Goal: Information Seeking & Learning: Find specific fact

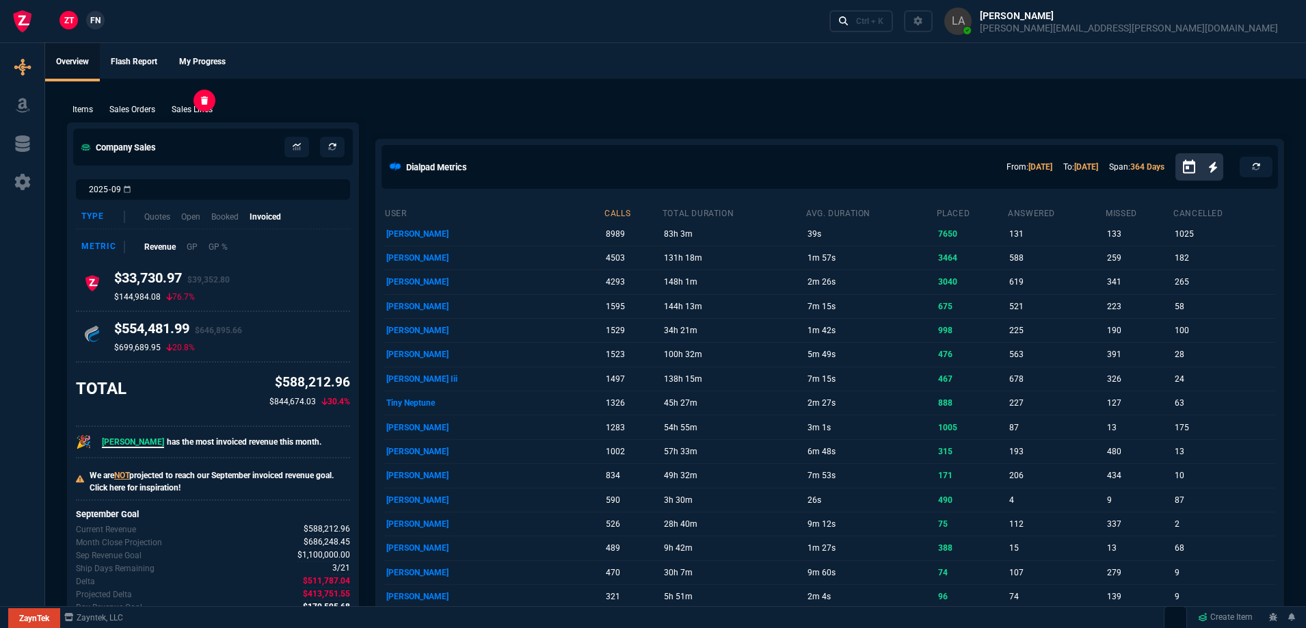
click at [202, 103] on p "Sales Lines" at bounding box center [192, 109] width 41 height 12
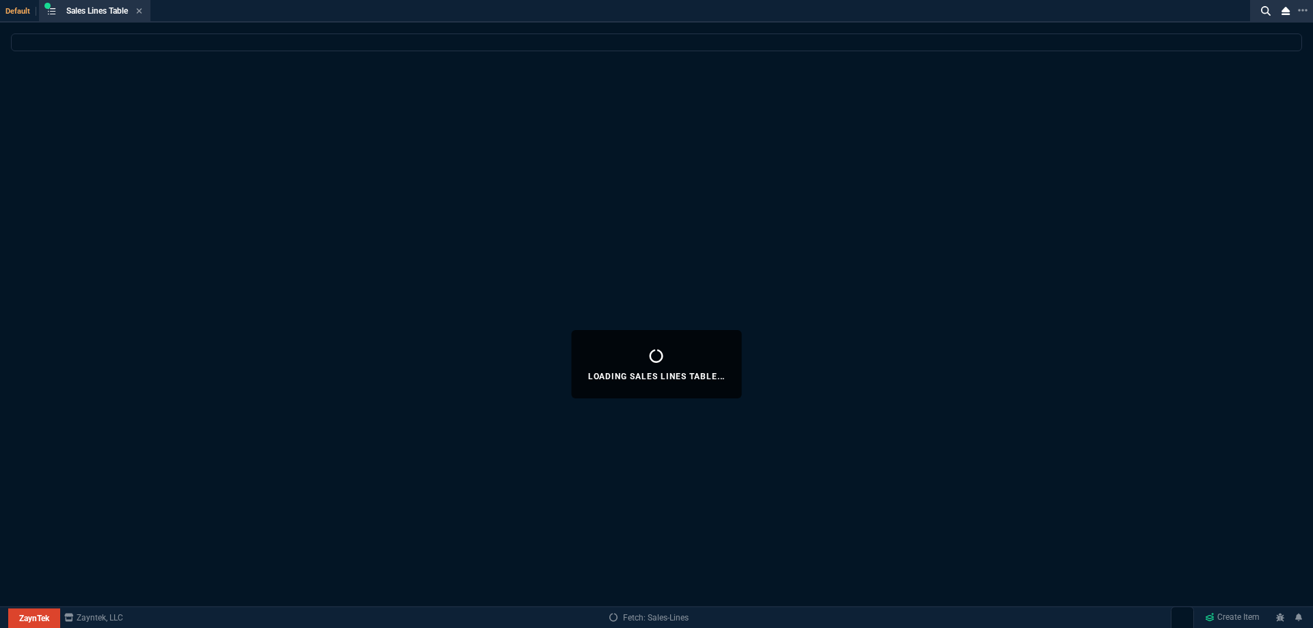
select select
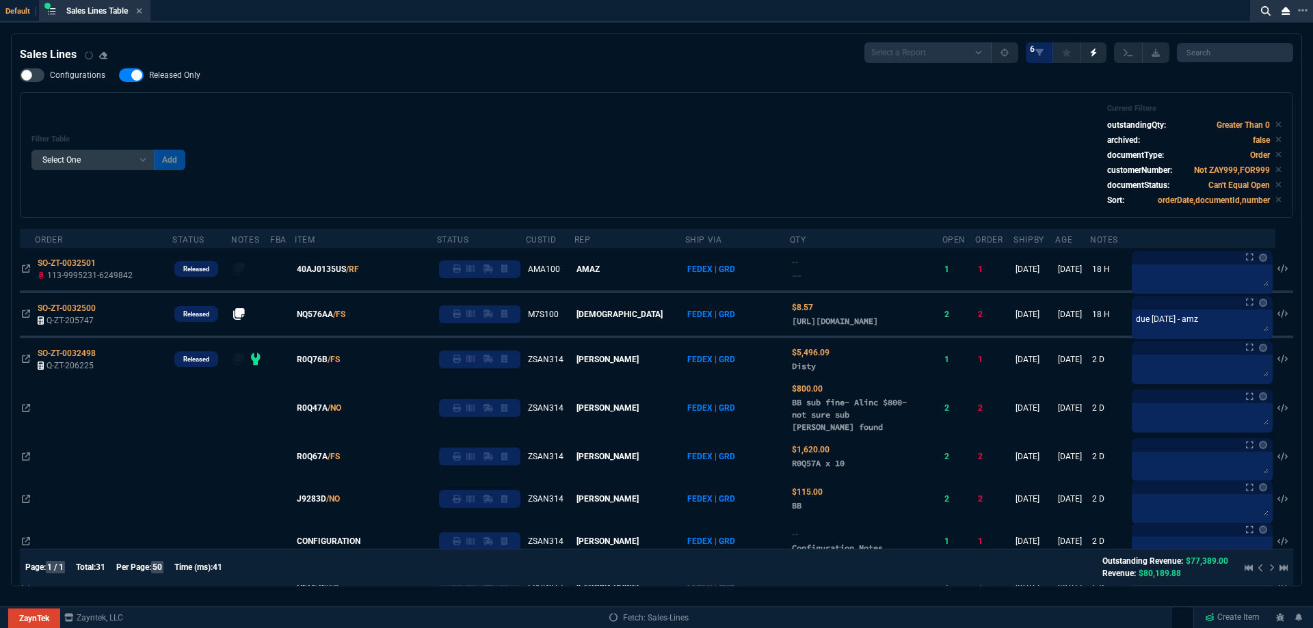
click at [159, 80] on span "Released Only" at bounding box center [174, 75] width 51 height 11
click at [119, 76] on input "Released Only" at bounding box center [118, 75] width 1 height 1
checkbox input "false"
click at [407, 77] on div "Configurations Released Only Filter Table Select One Add Filter () Age () ATS (…" at bounding box center [656, 143] width 1273 height 150
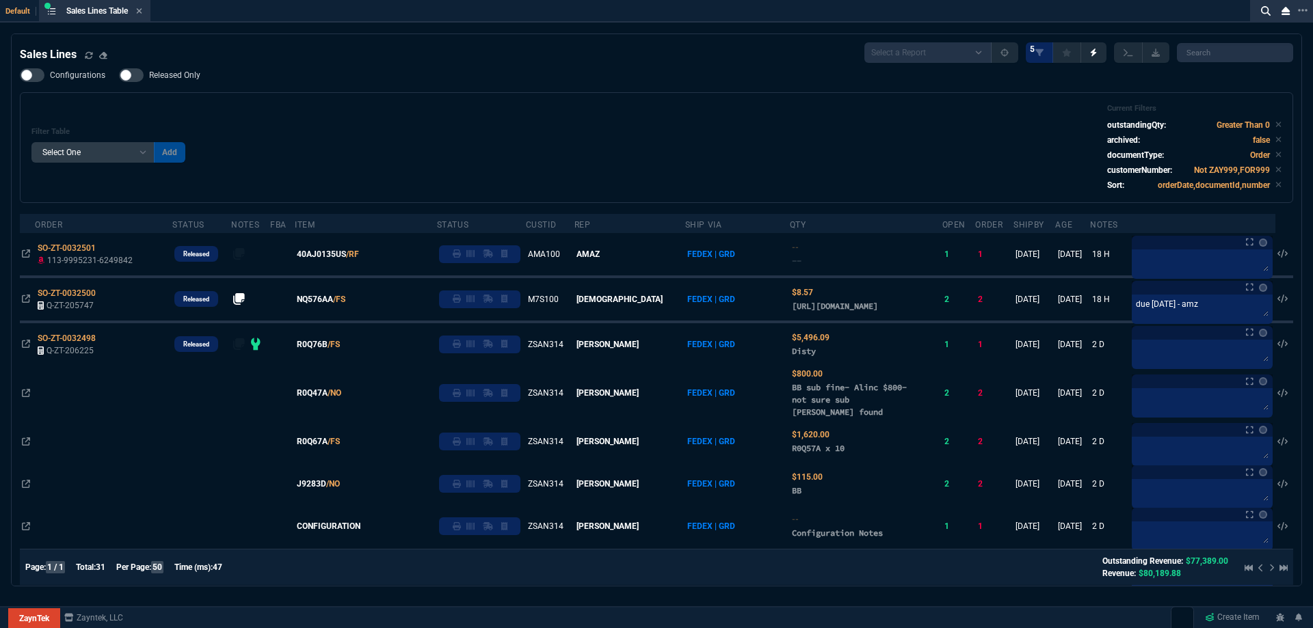
click at [345, 254] on span "40AJ0135US" at bounding box center [321, 254] width 49 height 12
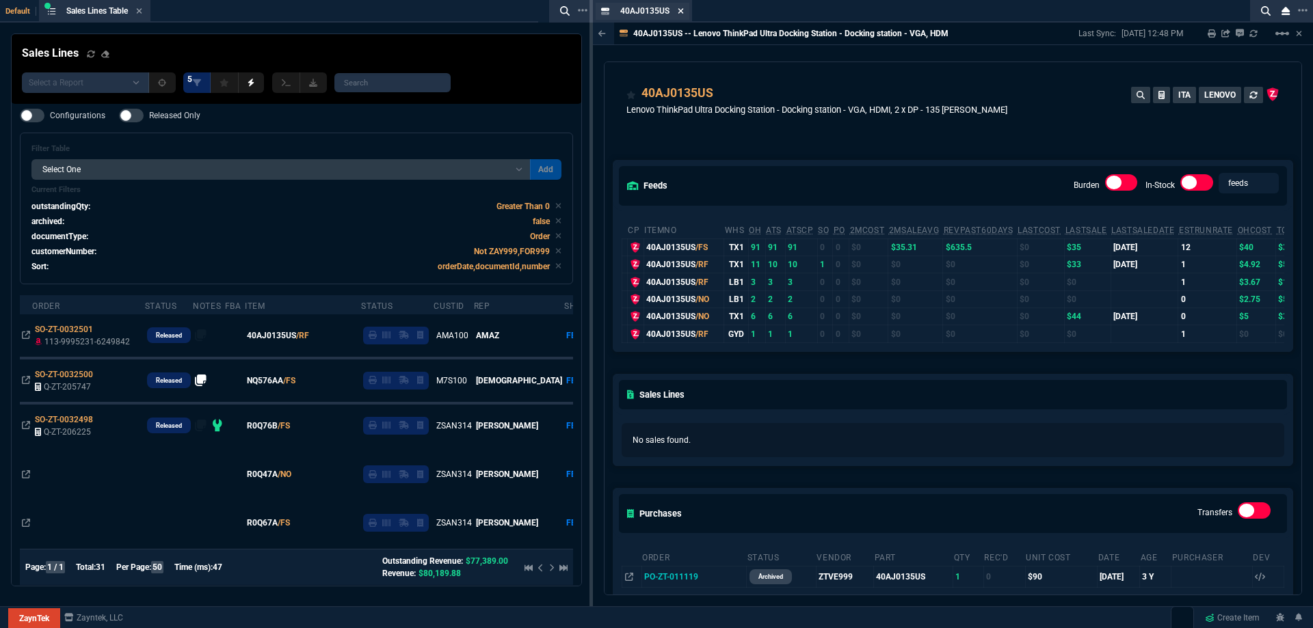
click at [680, 12] on icon at bounding box center [680, 10] width 5 height 5
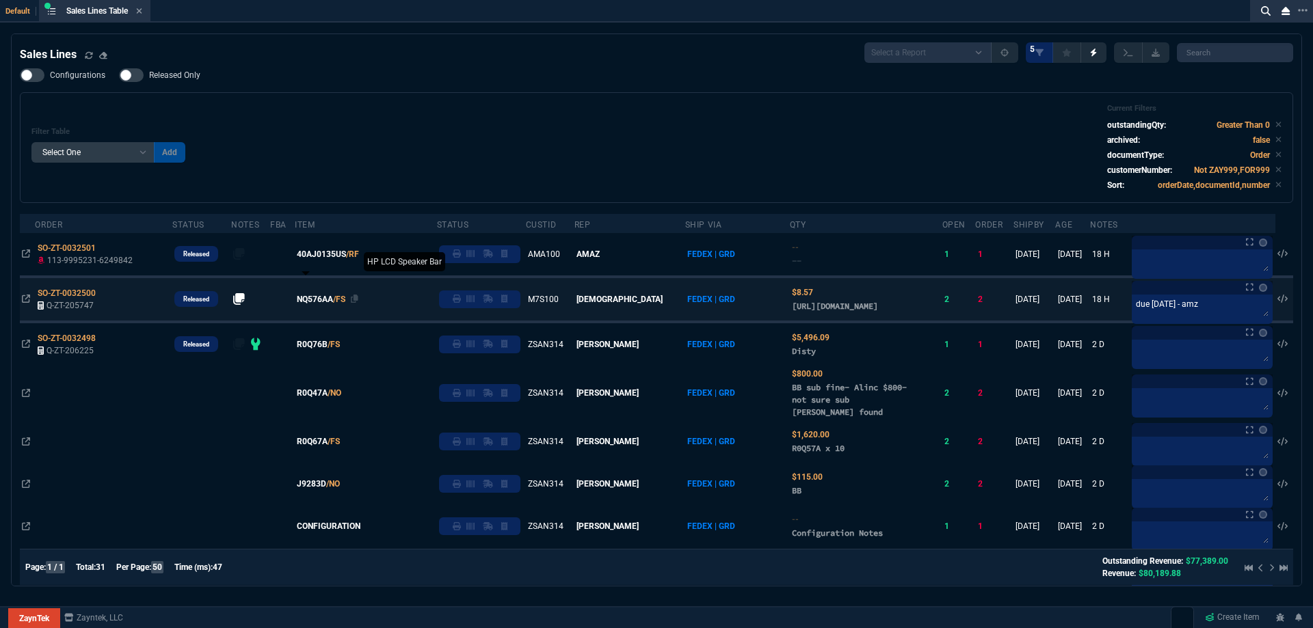
click at [331, 306] on span "NQ576AA" at bounding box center [315, 299] width 36 height 12
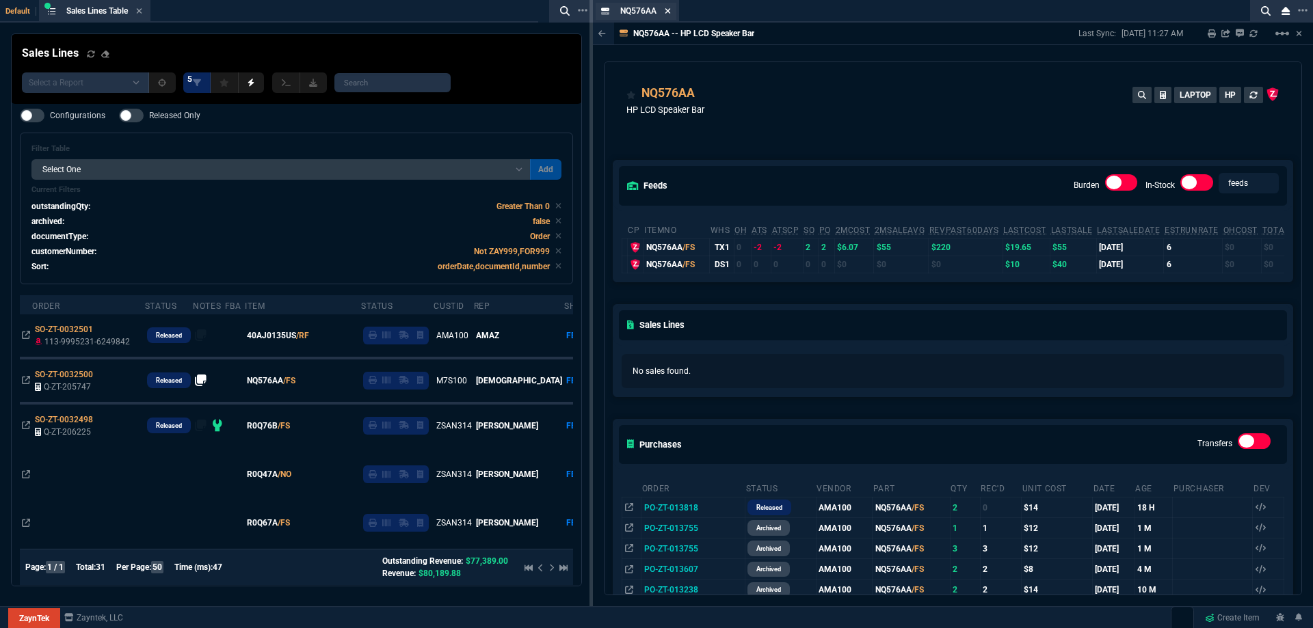
click at [667, 11] on icon at bounding box center [668, 11] width 6 height 8
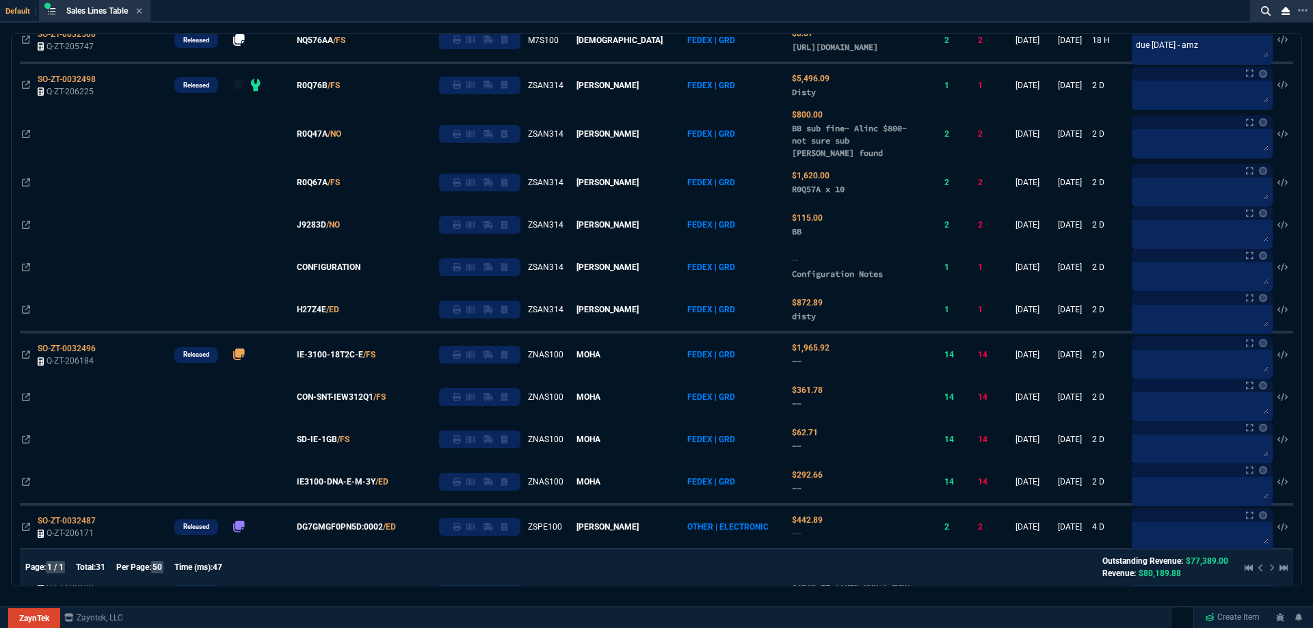
scroll to position [68, 0]
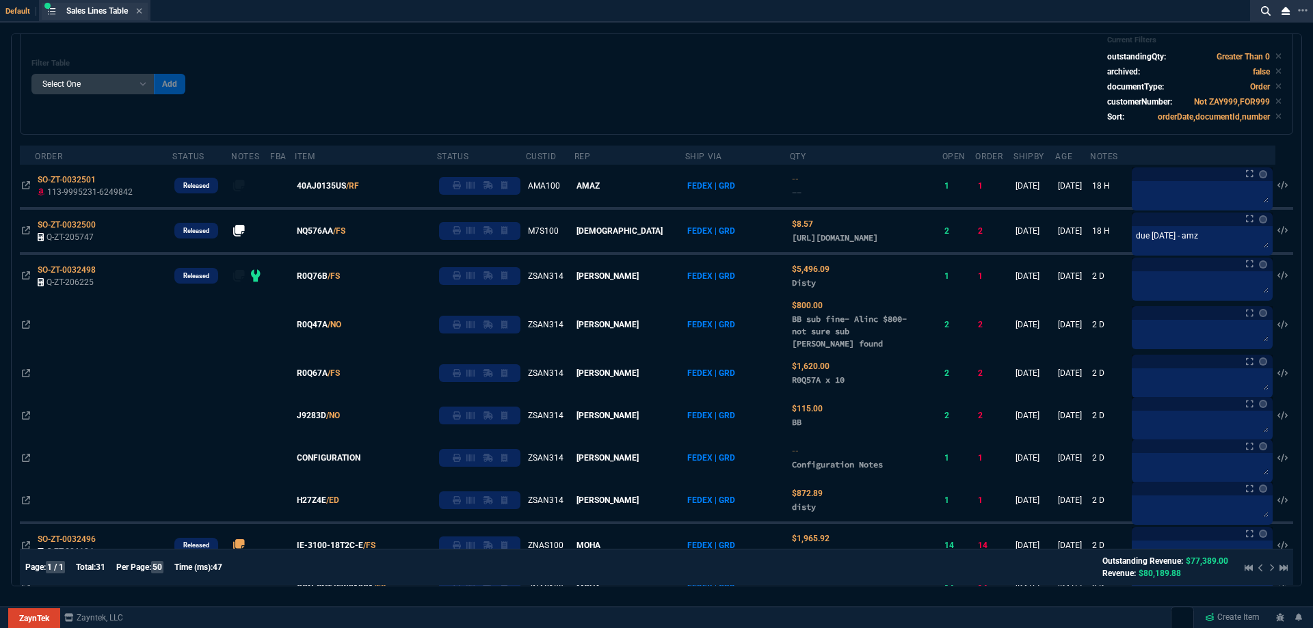
click at [137, 12] on div "Sales Lines Table Sales Line" at bounding box center [104, 11] width 76 height 12
click at [142, 12] on icon at bounding box center [139, 10] width 5 height 5
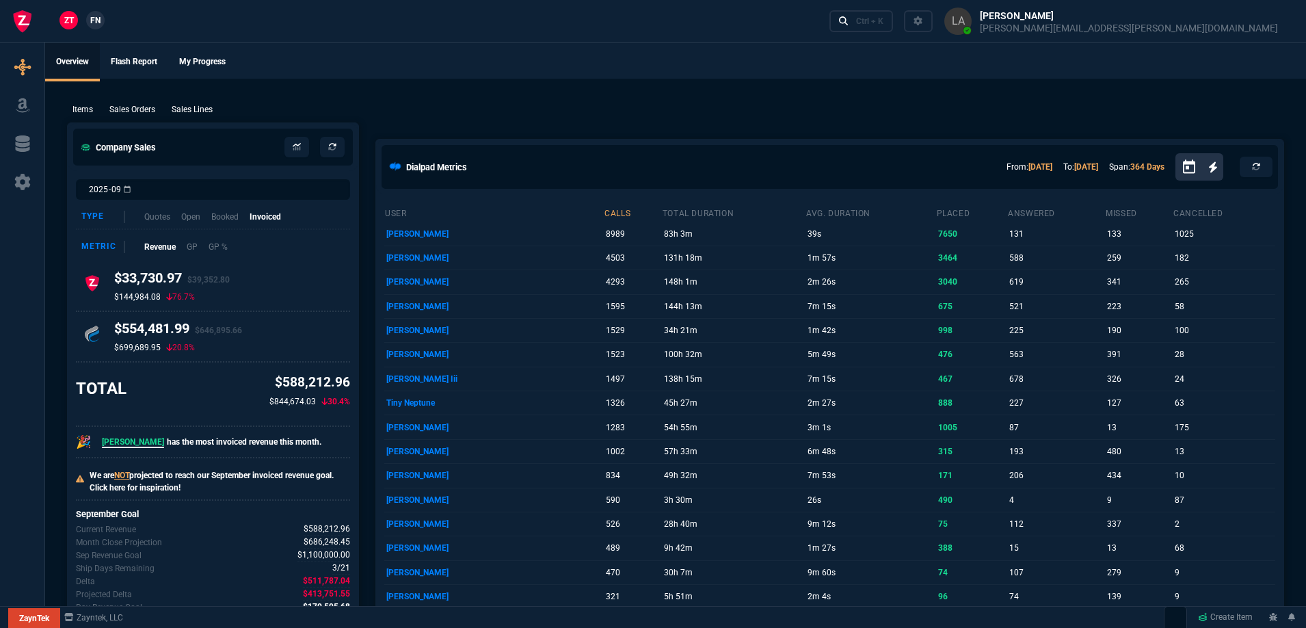
click at [98, 21] on span "FN" at bounding box center [95, 20] width 10 height 12
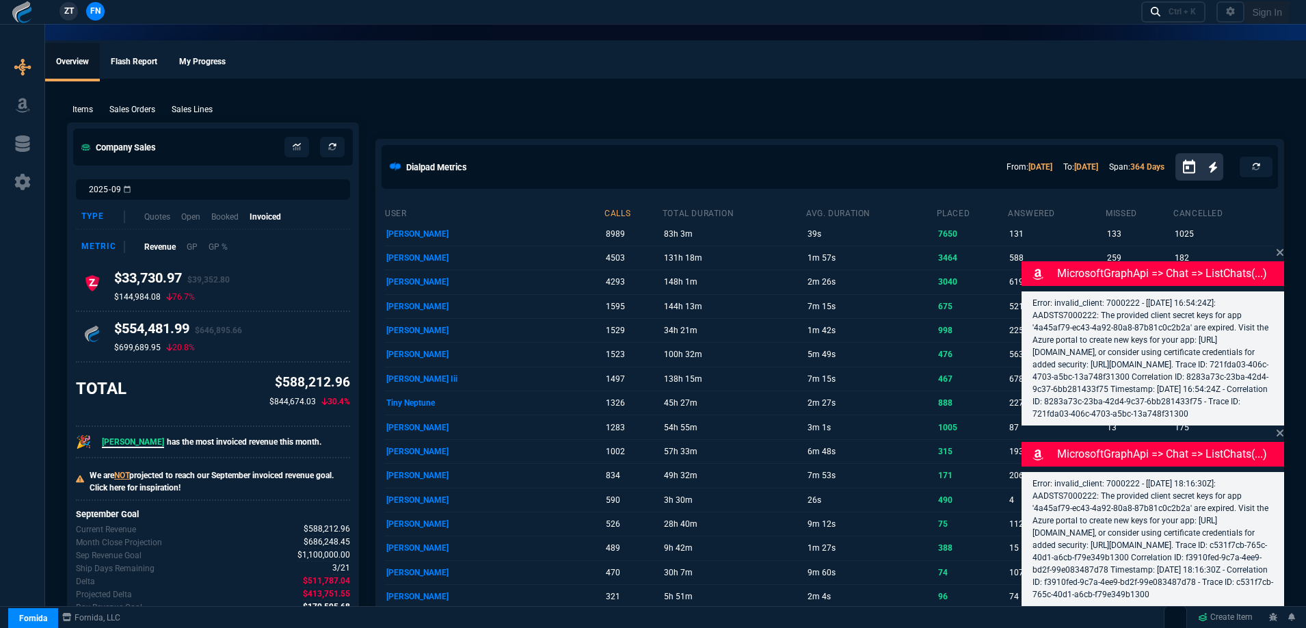
click at [189, 113] on p "Sales Lines" at bounding box center [192, 109] width 41 height 12
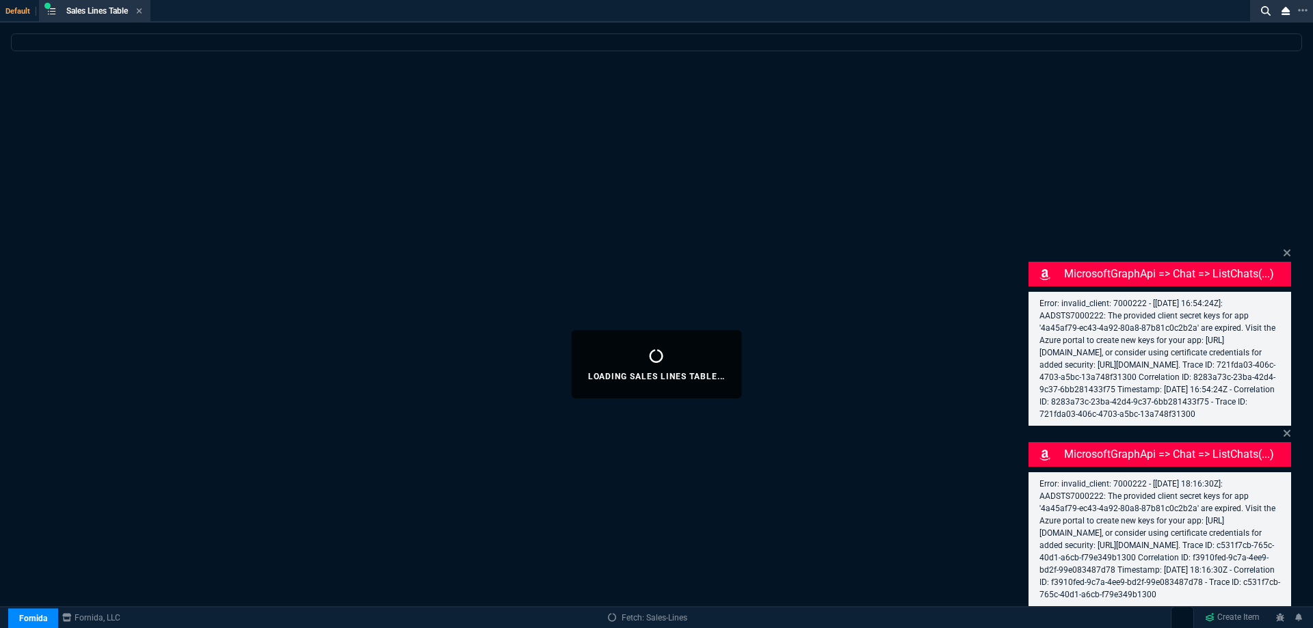
select select
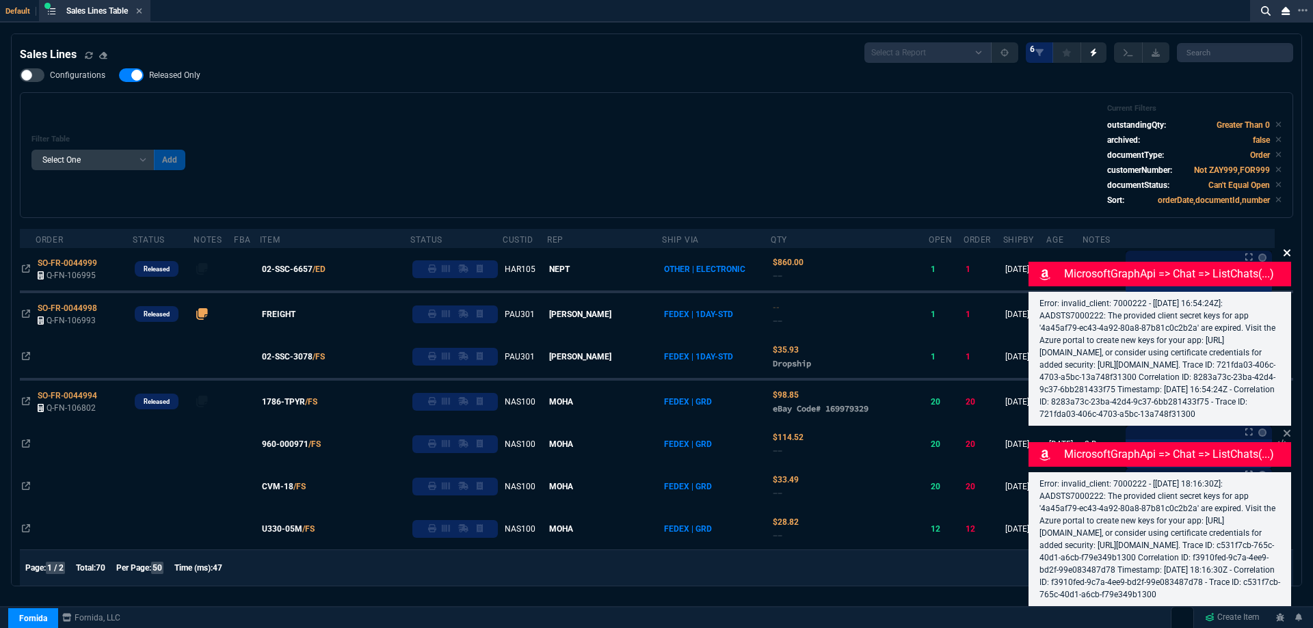
click at [1287, 250] on icon at bounding box center [1286, 253] width 7 height 7
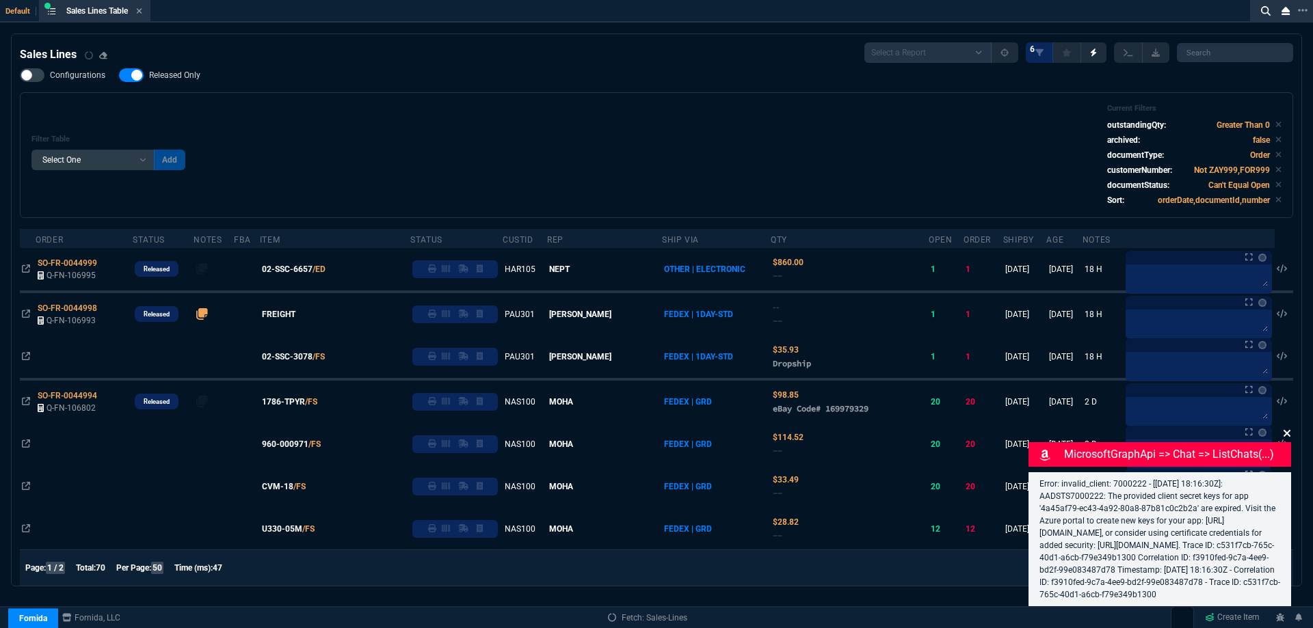
click at [1287, 428] on icon at bounding box center [1287, 433] width 8 height 11
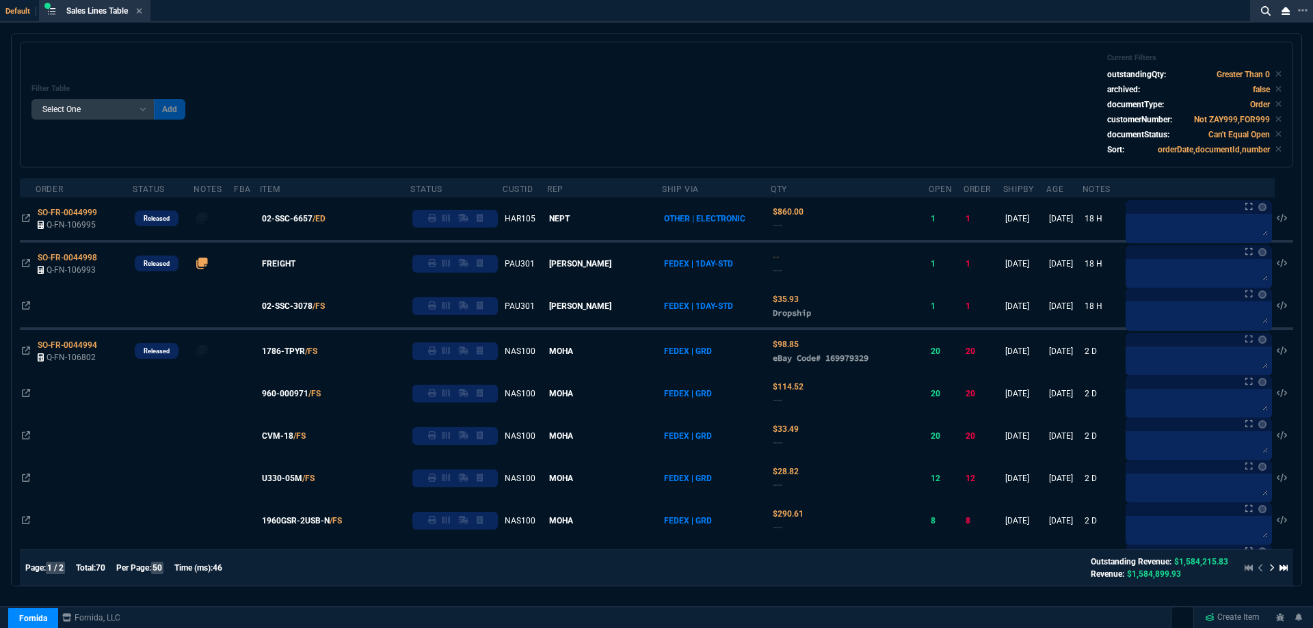
scroll to position [68, 0]
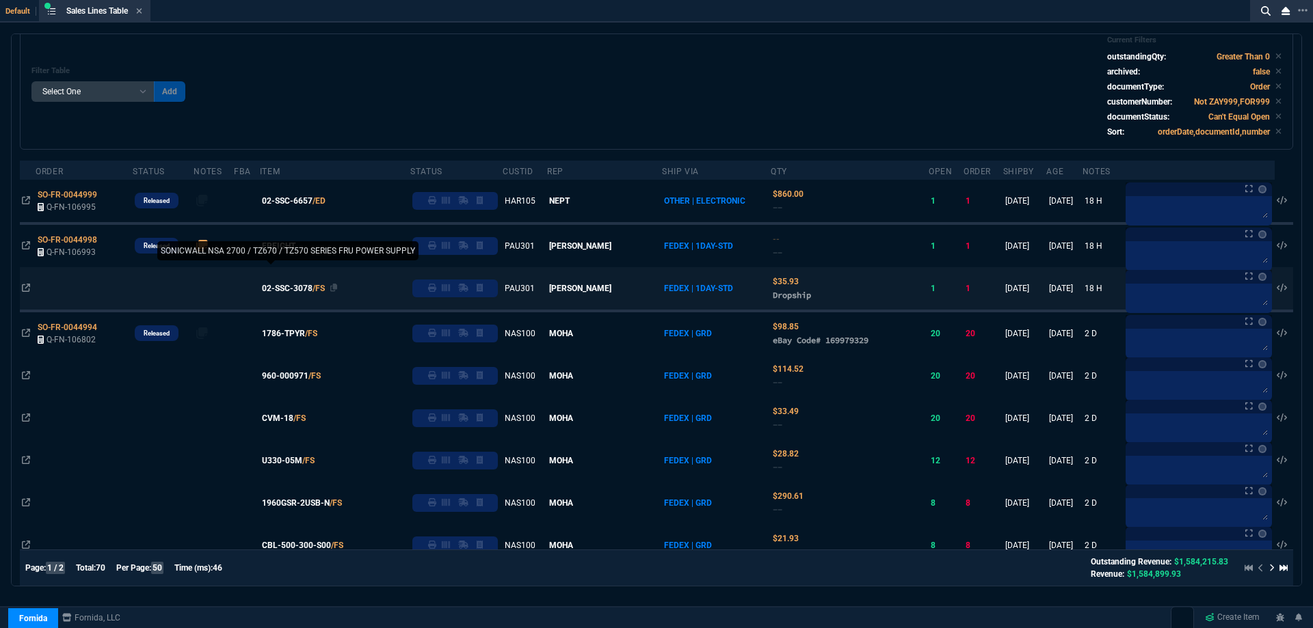
click at [295, 293] on span "02-SSC-3078" at bounding box center [287, 288] width 51 height 12
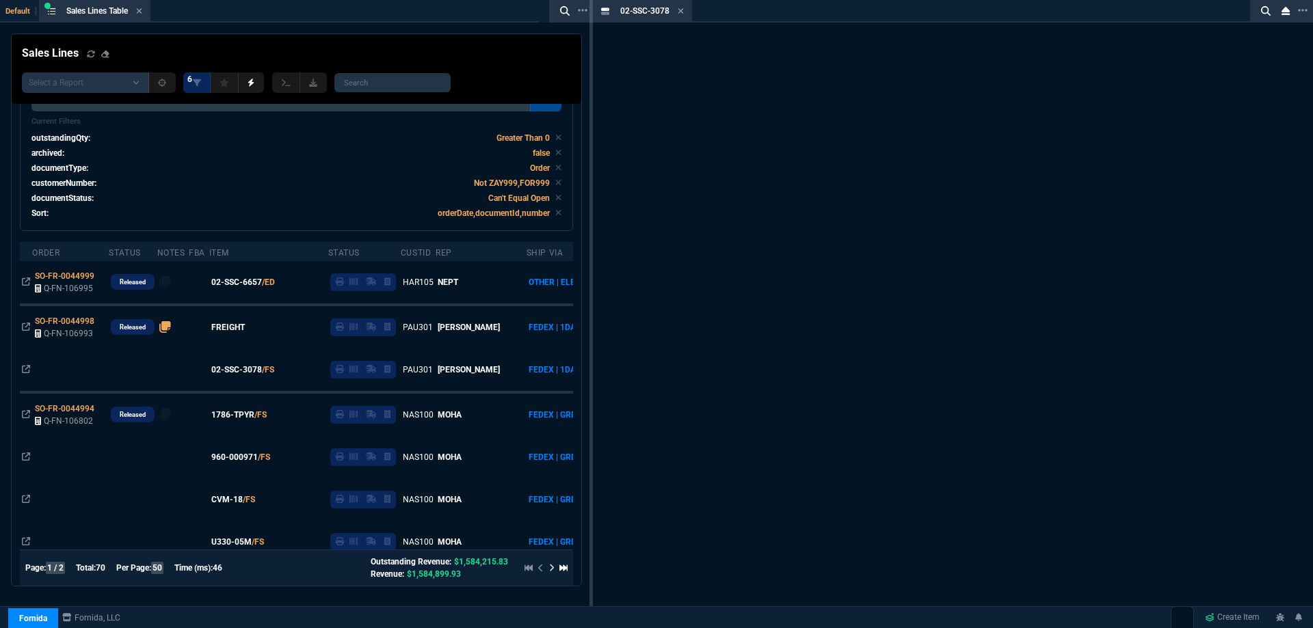
scroll to position [109, 0]
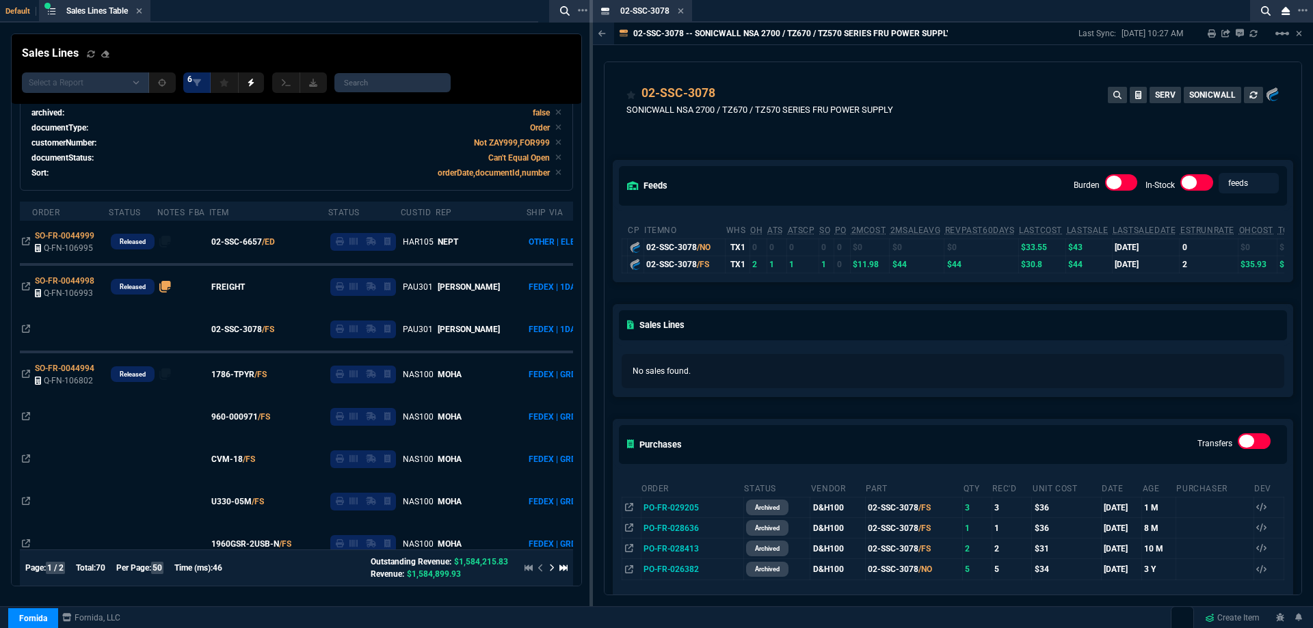
drag, startPoint x: 683, startPoint y: 5, endPoint x: 555, endPoint y: 86, distance: 151.2
click at [683, 6] on nx-icon at bounding box center [681, 11] width 6 height 11
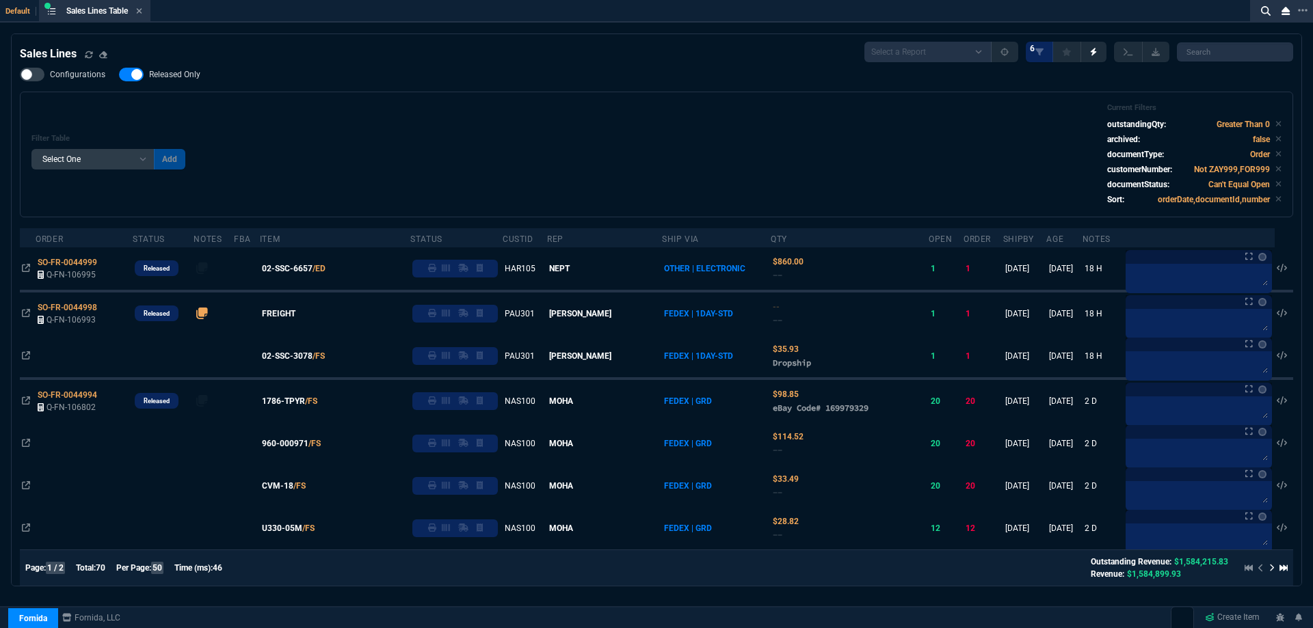
scroll to position [0, 0]
click at [142, 14] on icon at bounding box center [139, 11] width 6 height 8
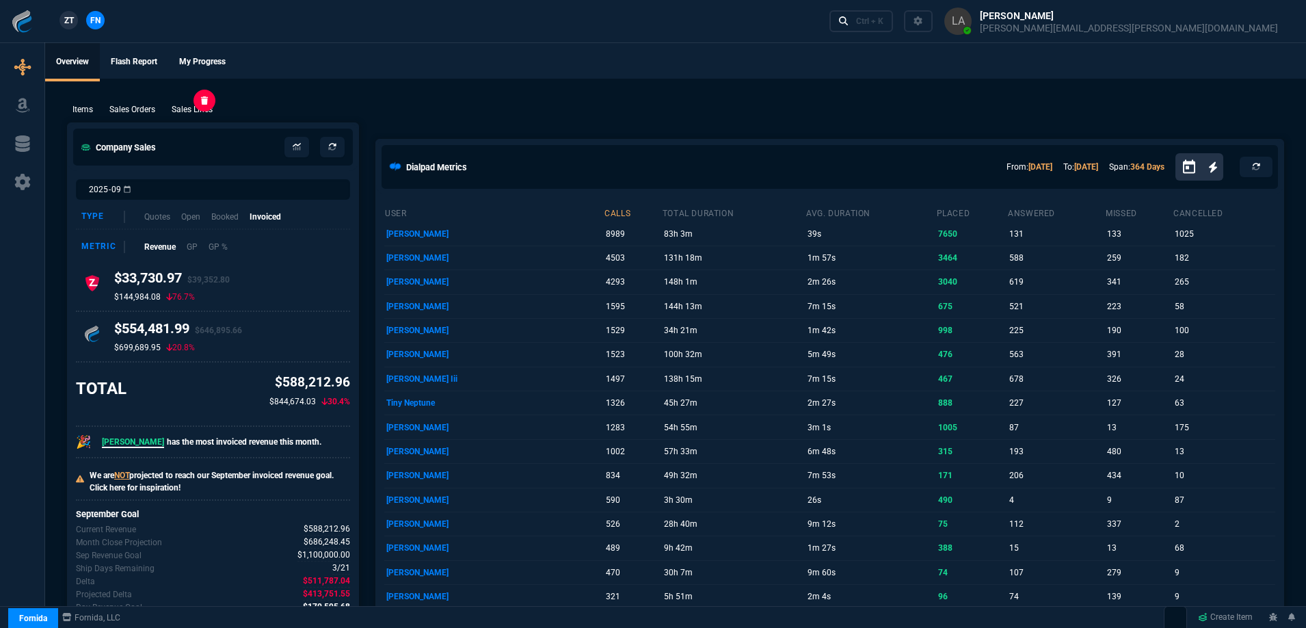
click at [176, 113] on p "Sales Lines" at bounding box center [192, 109] width 41 height 12
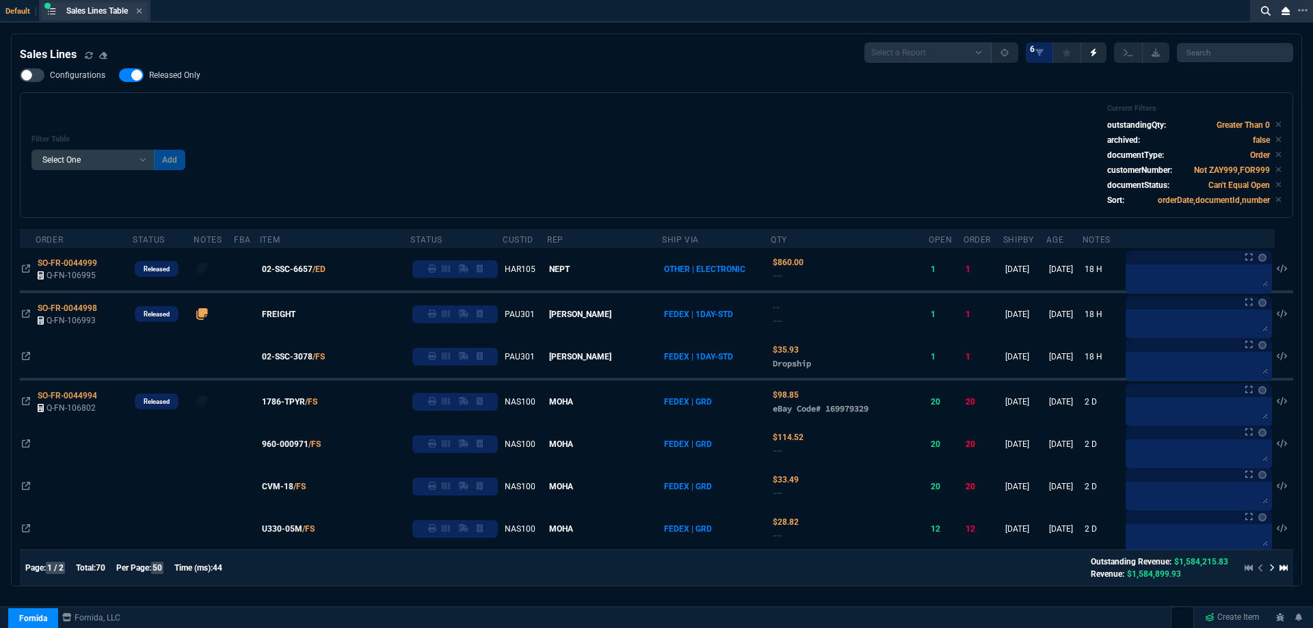
click at [187, 74] on span "Released Only" at bounding box center [174, 75] width 51 height 11
click at [119, 75] on input "Released Only" at bounding box center [118, 75] width 1 height 1
click at [135, 9] on div "Sales Lines Table Sales Line" at bounding box center [104, 11] width 76 height 12
click at [139, 12] on icon at bounding box center [139, 11] width 6 height 8
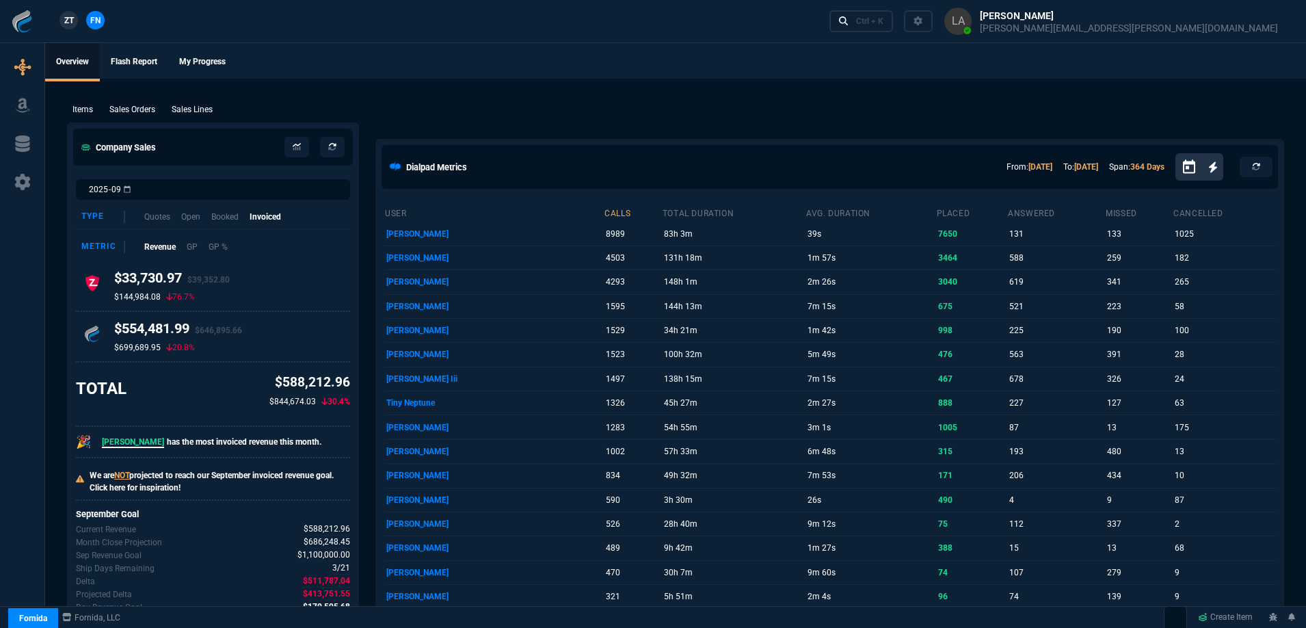
click at [70, 23] on span "ZT" at bounding box center [69, 20] width 10 height 12
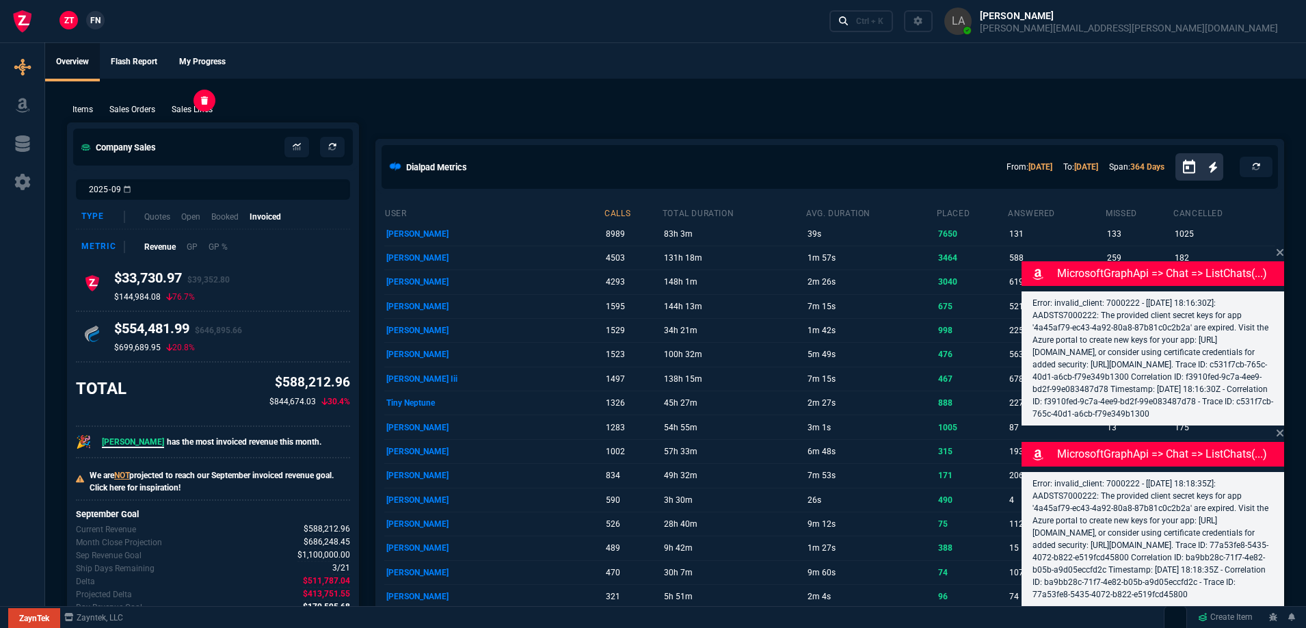
click at [210, 113] on p "Sales Lines" at bounding box center [192, 109] width 41 height 12
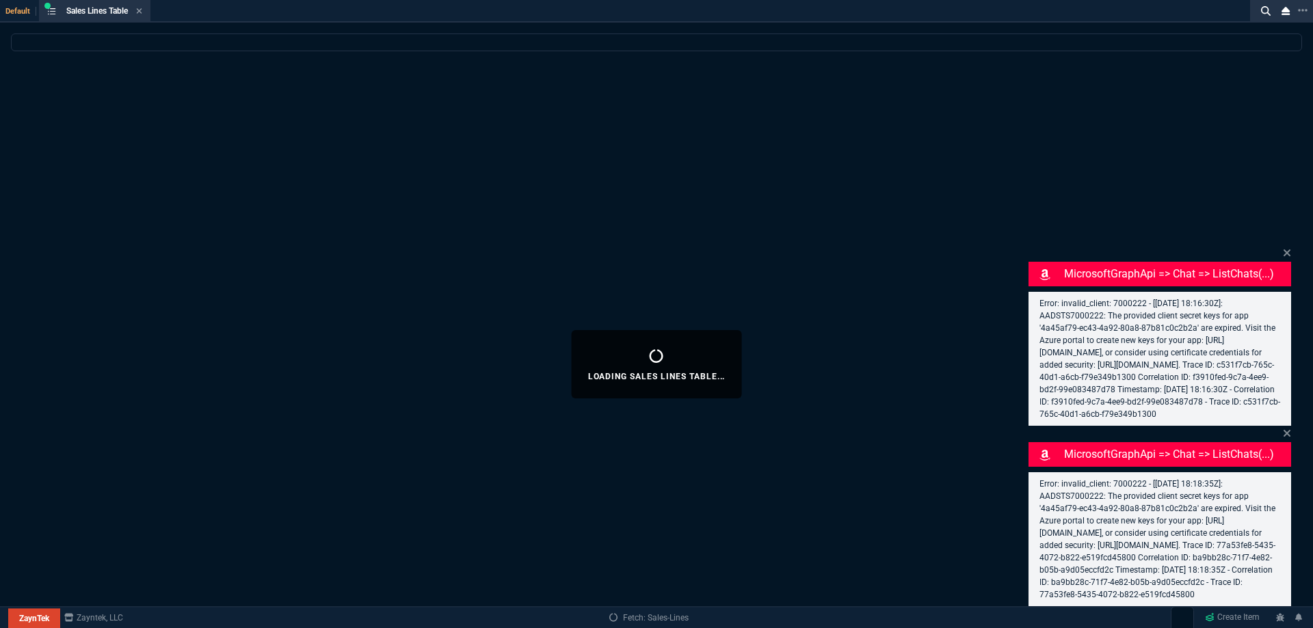
select select
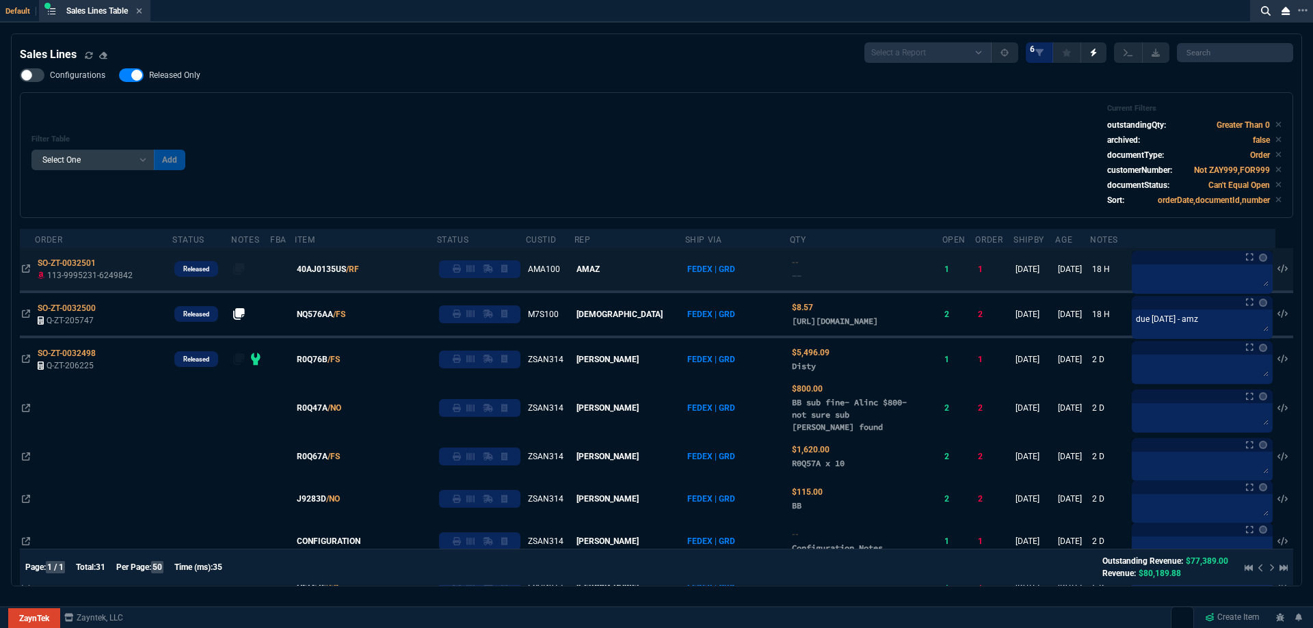
click at [461, 273] on icon at bounding box center [457, 269] width 8 height 8
click at [140, 15] on fa-icon at bounding box center [139, 12] width 6 height 10
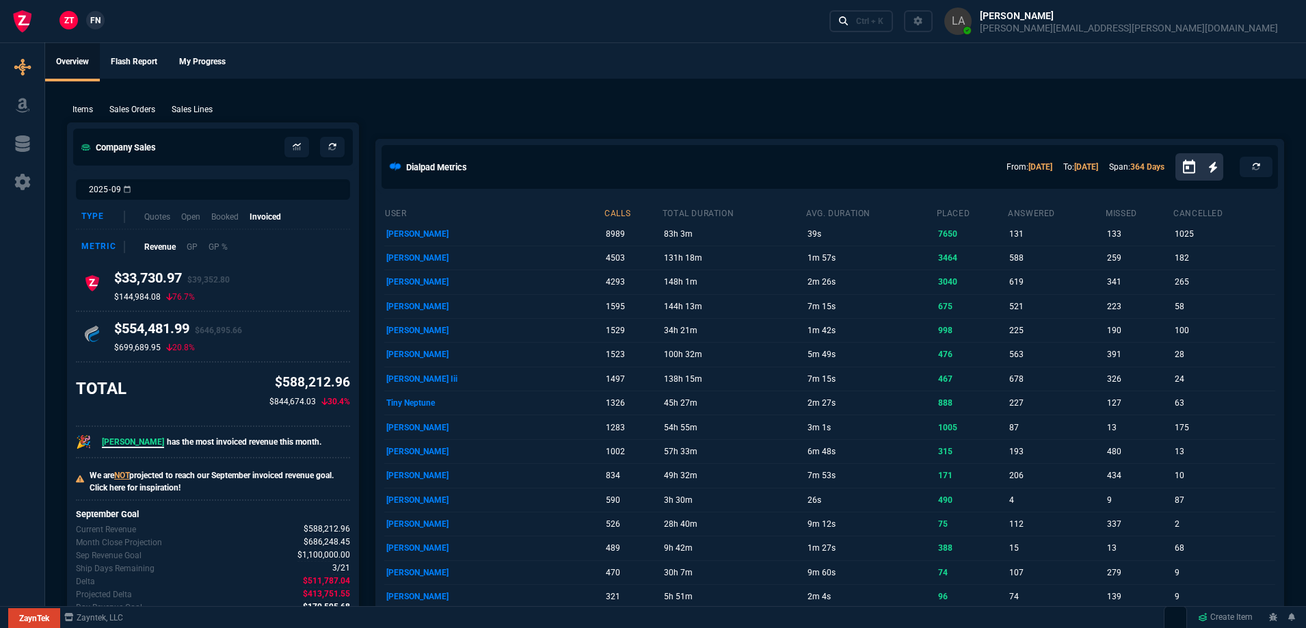
click at [101, 25] on link "FN" at bounding box center [95, 20] width 18 height 18
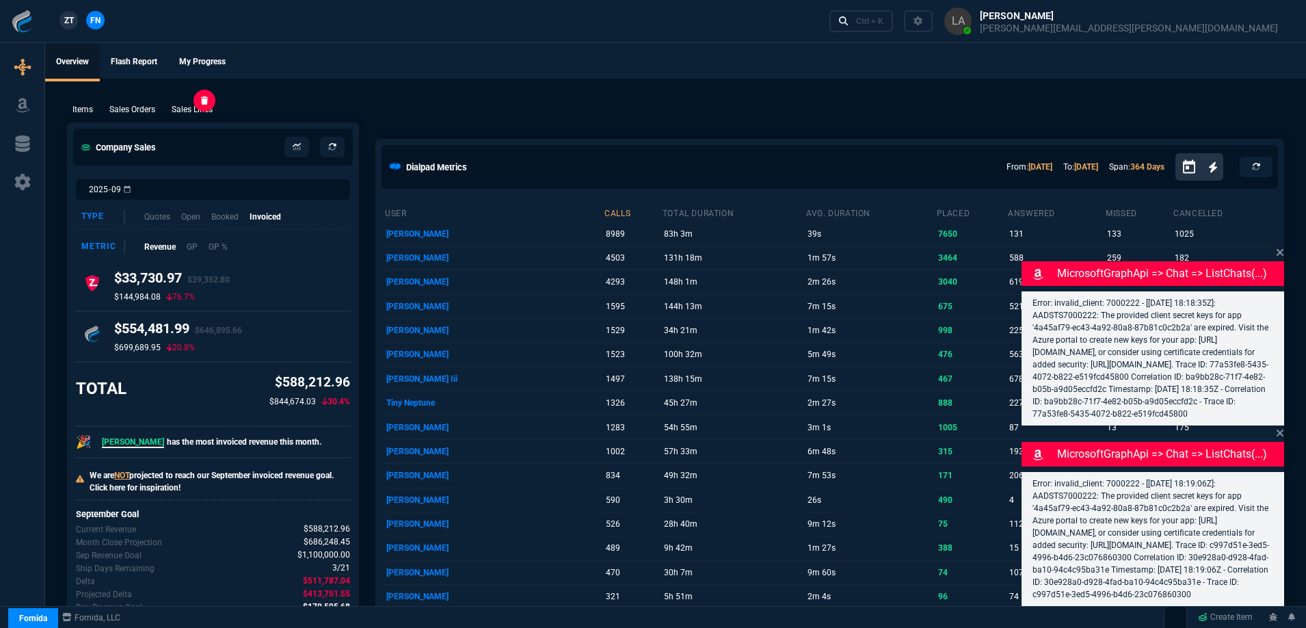
click at [206, 113] on p "Sales Lines" at bounding box center [192, 109] width 41 height 12
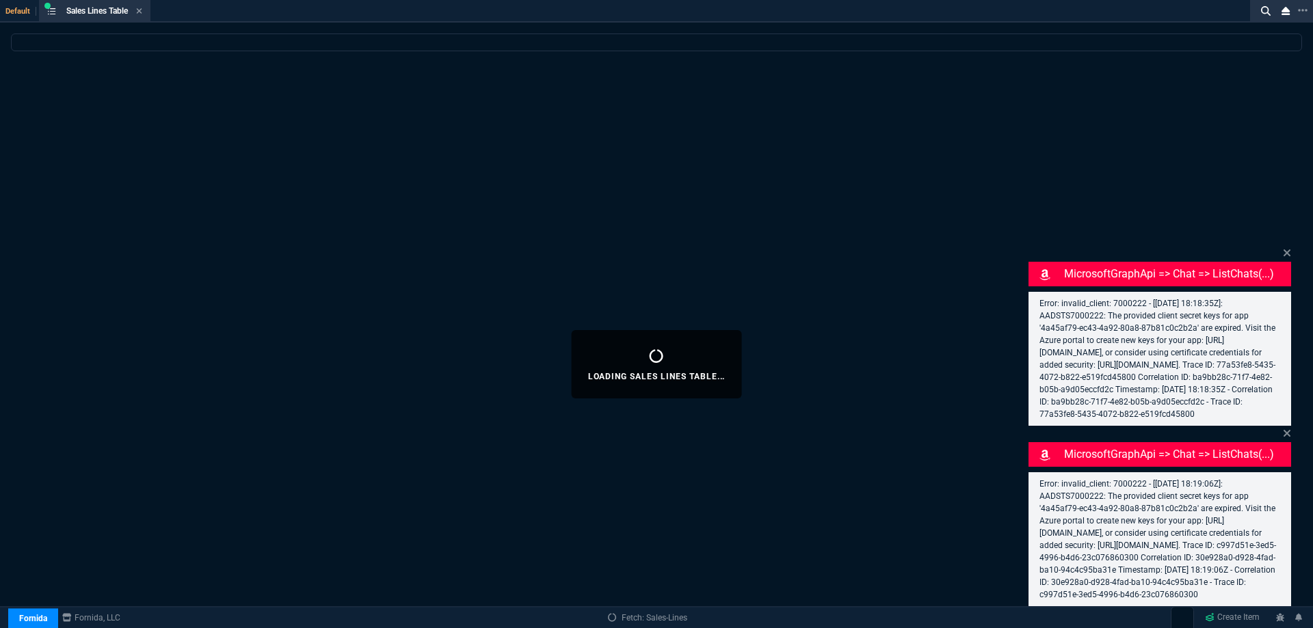
select select
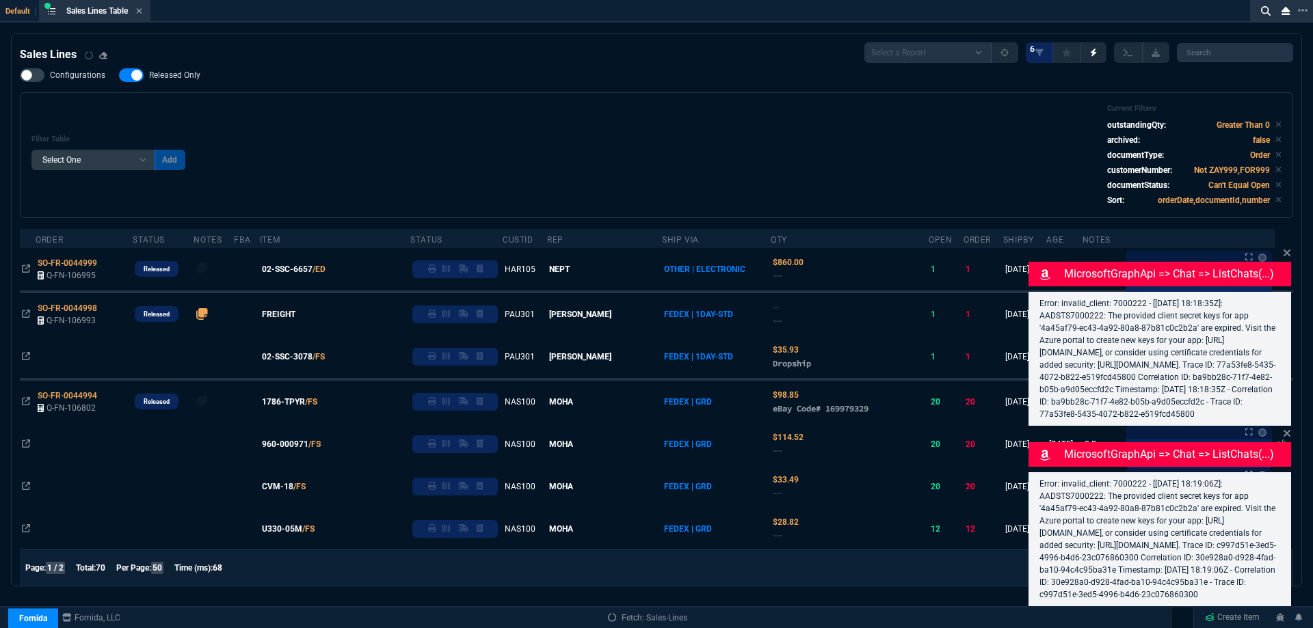
click at [177, 70] on label "Released Only" at bounding box center [166, 75] width 95 height 14
click at [119, 75] on input "Released Only" at bounding box center [118, 75] width 1 height 1
click at [180, 77] on span "Released Only" at bounding box center [174, 75] width 51 height 11
click at [119, 76] on input "Released Only" at bounding box center [118, 75] width 1 height 1
click at [343, 105] on div "Filter Table Select One Add Filter () Age () ATS () Cond (itemVariantCode) Cust…" at bounding box center [656, 155] width 1273 height 126
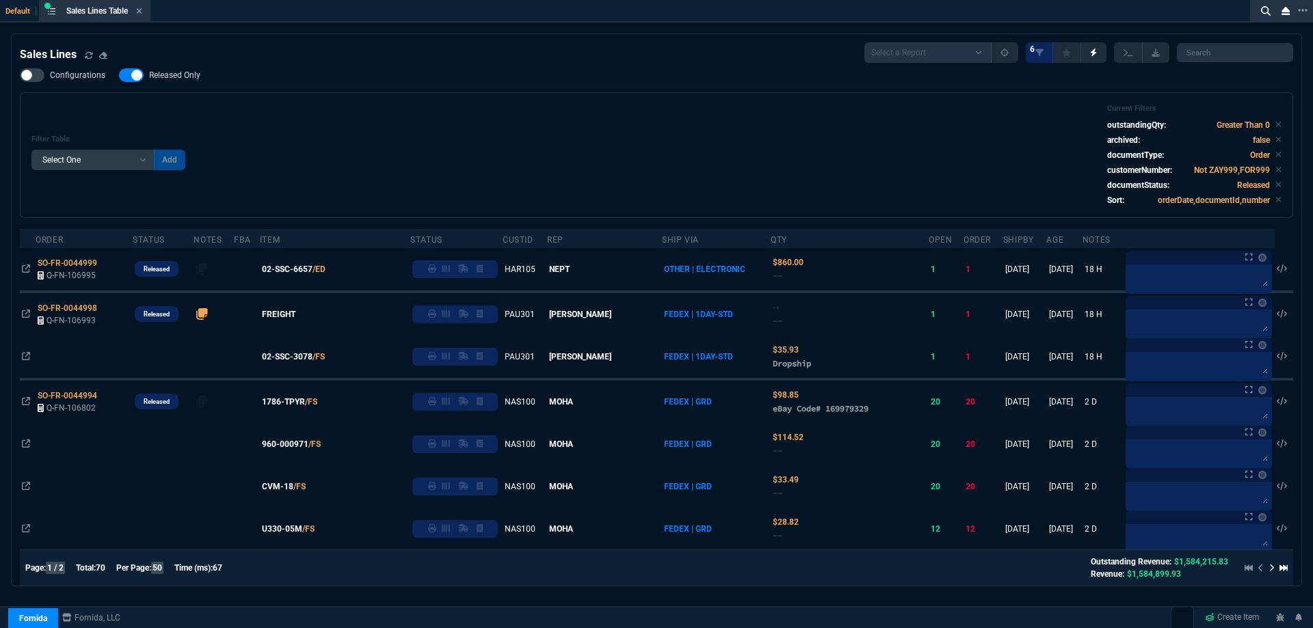
click at [177, 69] on label "Released Only" at bounding box center [166, 75] width 95 height 14
click at [119, 75] on input "Released Only" at bounding box center [118, 75] width 1 height 1
checkbox input "false"
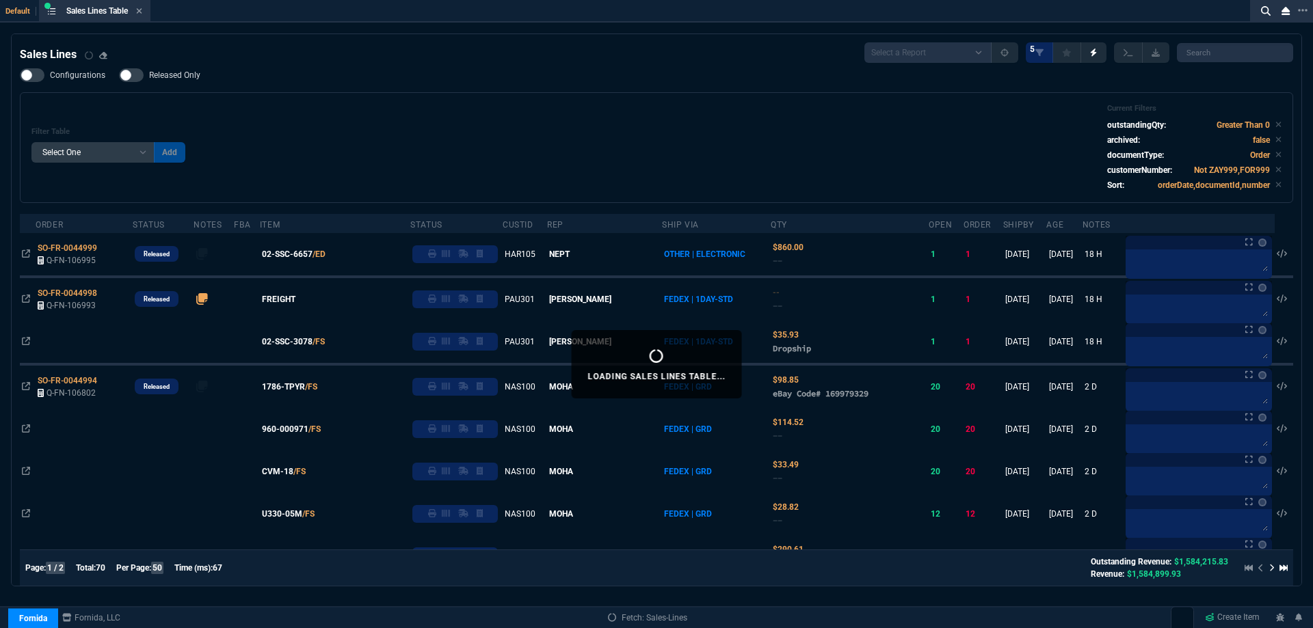
click at [182, 44] on div "Sales Lines Select a Report NEW QUERY SonicWall Sale AMZ (MTD) NEW QUERY INS100…" at bounding box center [656, 52] width 1273 height 21
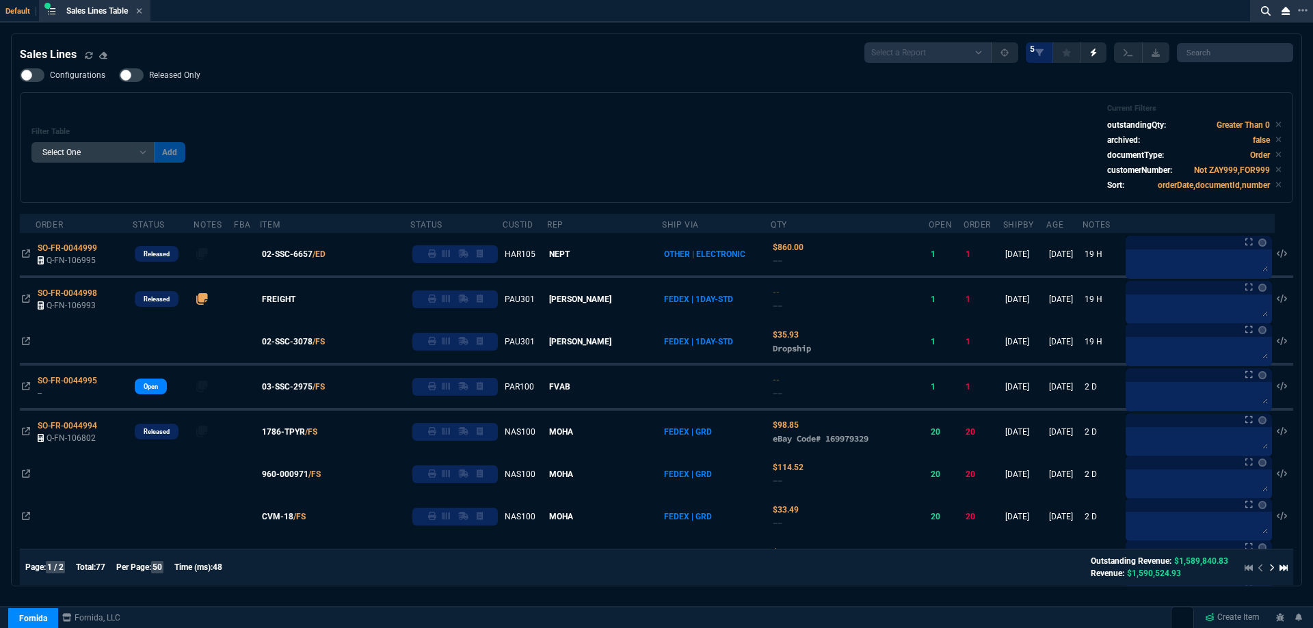
click at [635, 104] on div "Filter Table Select One Add Filter () Age () ATS () Cond (itemVariantCode) Cust…" at bounding box center [656, 147] width 1273 height 111
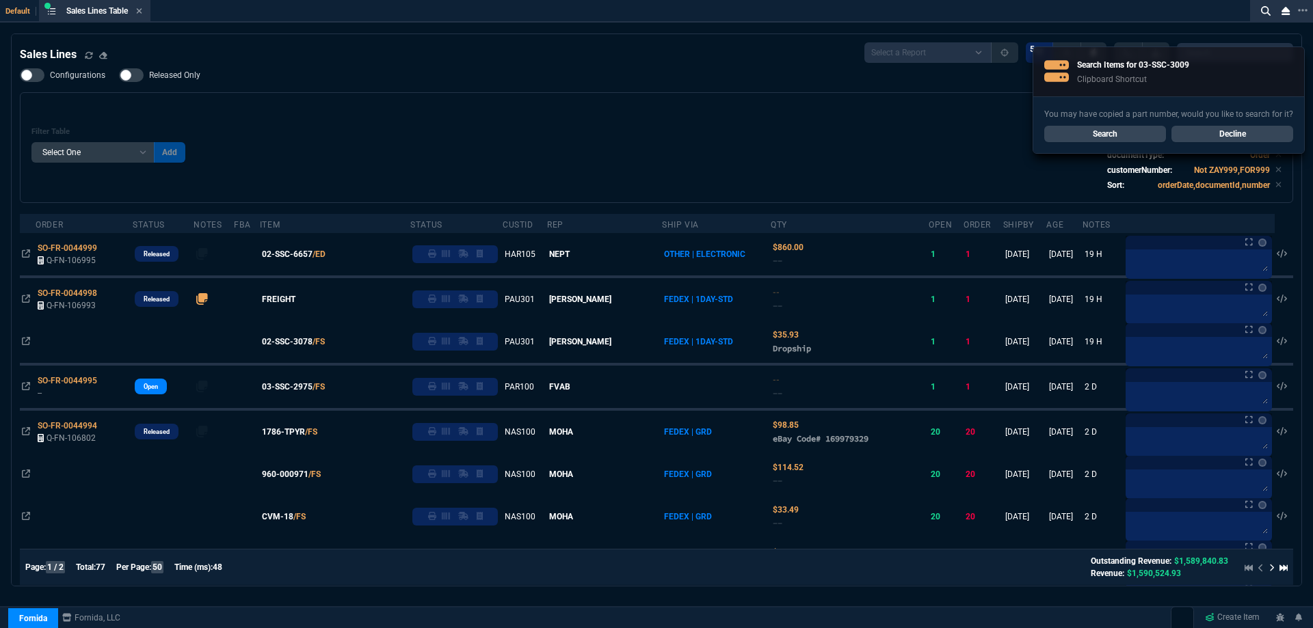
click at [650, 113] on div "Filter Table Select One Add Filter () Age () ATS () Cond (itemVariantCode) Cust…" at bounding box center [656, 148] width 1250 height 88
click at [1073, 134] on link "Search" at bounding box center [1105, 134] width 122 height 16
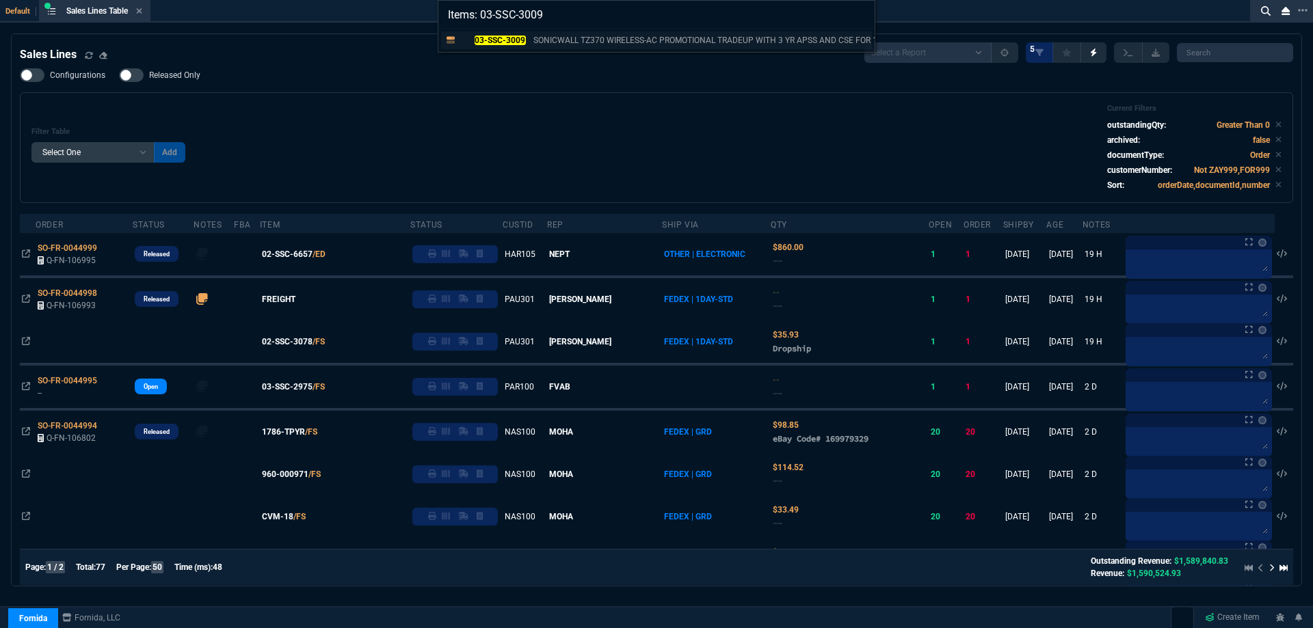
click at [502, 47] on link "03-SSC-3009 SONICWALL TZ370 WIRELESS-AC PROMOTIONAL TRADEUP WITH 3 YR APSS AND …" at bounding box center [656, 40] width 431 height 18
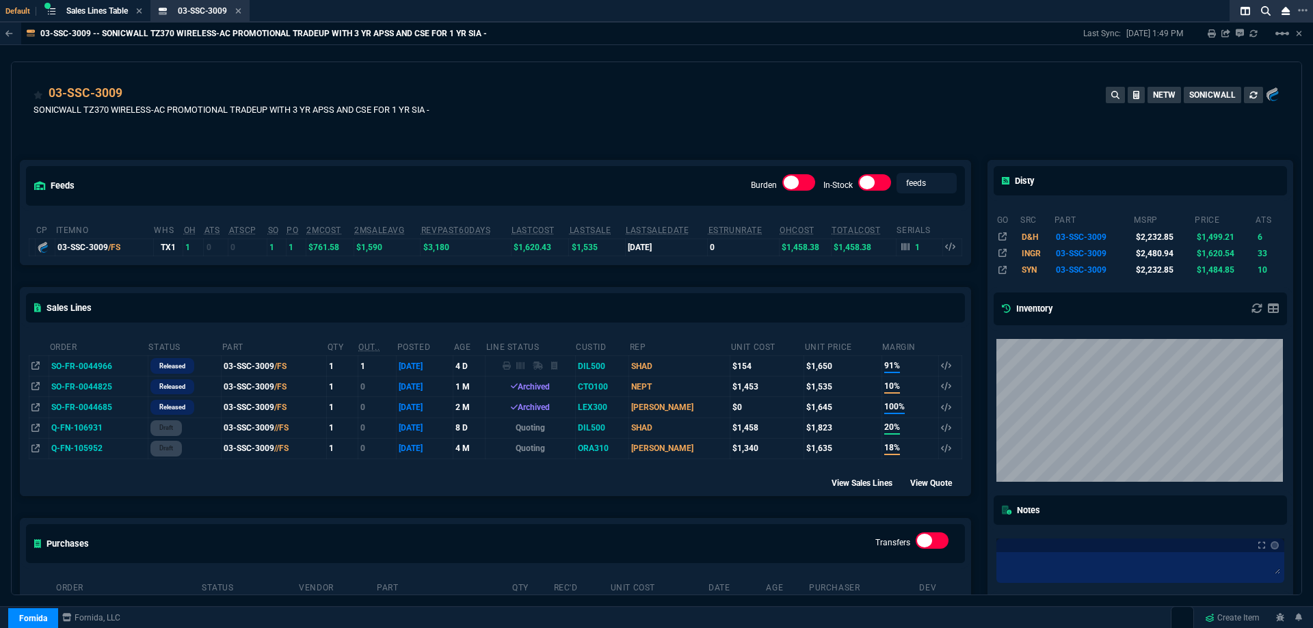
click at [604, 101] on div "03-SSC-3009 SONICWALL TZ370 WIRELESS-AC PROMOTIONAL TRADEUP WITH 3 YR APSS AND …" at bounding box center [657, 108] width 1246 height 49
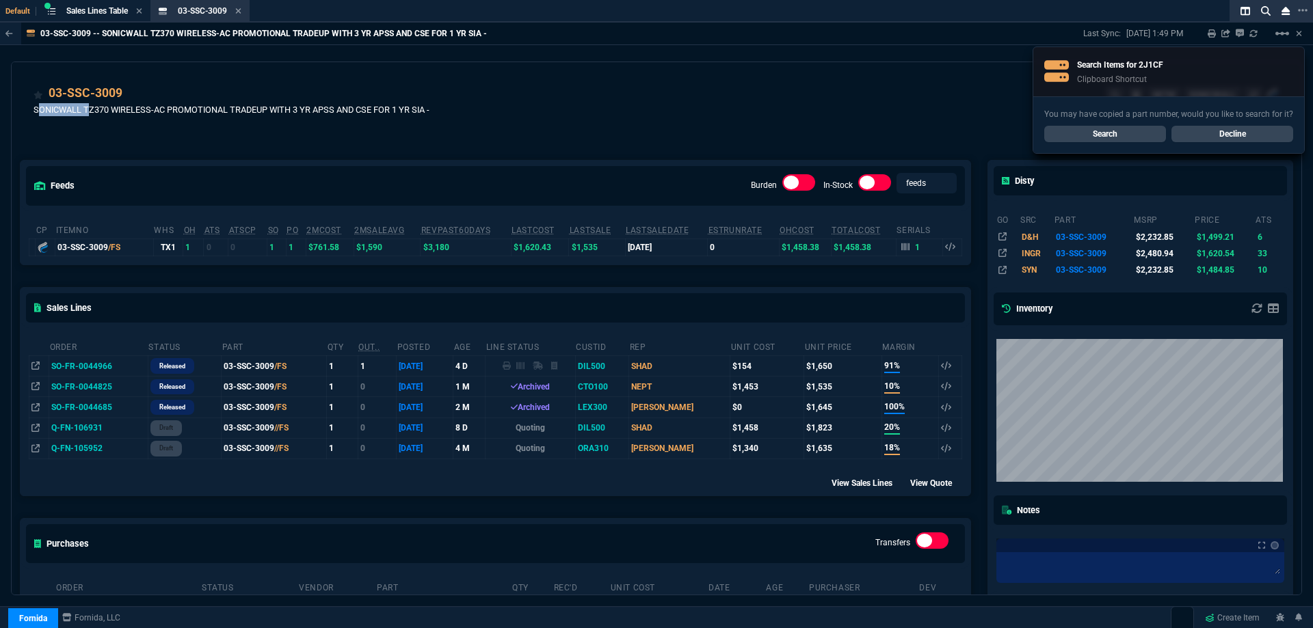
click at [604, 101] on div "03-SSC-3009 SONICWALL TZ370 WIRELESS-AC PROMOTIONAL TRADEUP WITH 3 YR APSS AND …" at bounding box center [657, 108] width 1246 height 49
click at [1088, 132] on link "Search" at bounding box center [1105, 134] width 122 height 16
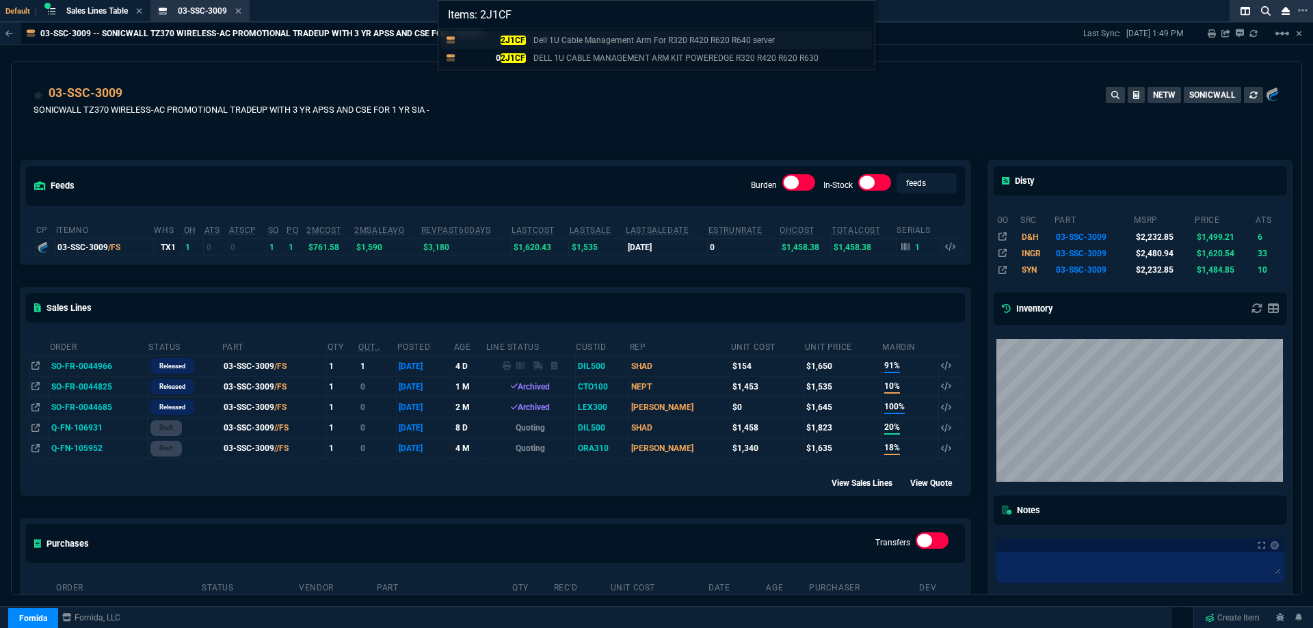
click at [518, 40] on mark "2J1CF" at bounding box center [512, 41] width 25 height 10
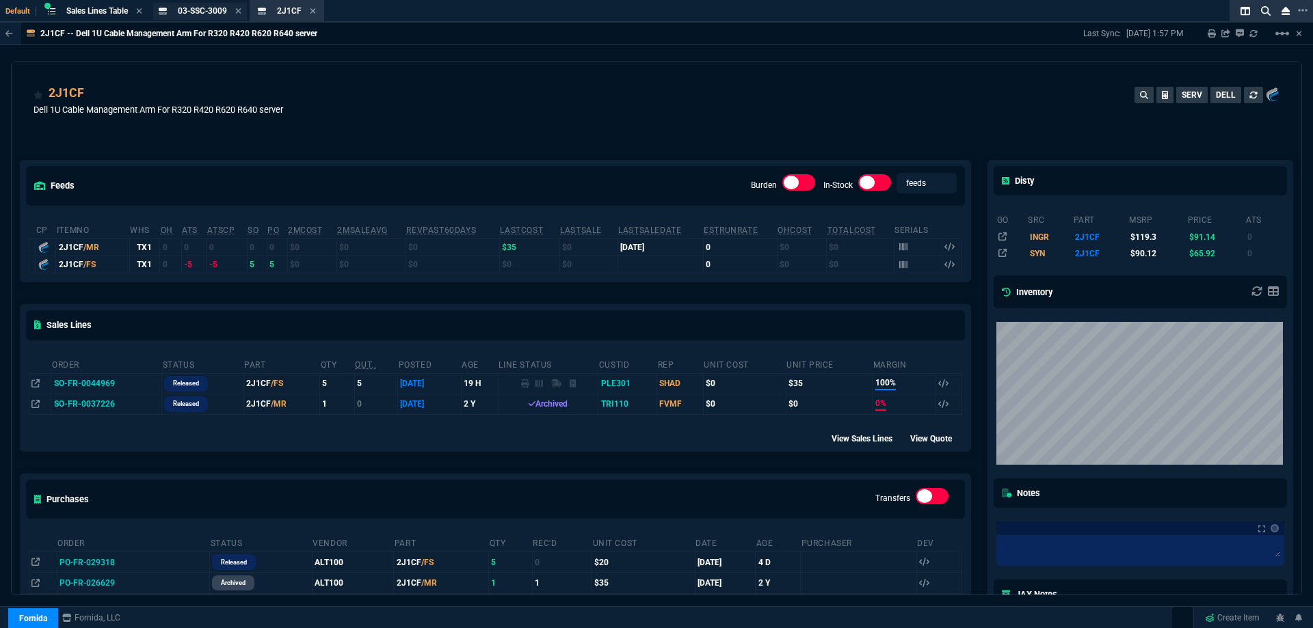
click at [206, 9] on span "03-SSC-3009" at bounding box center [202, 11] width 49 height 10
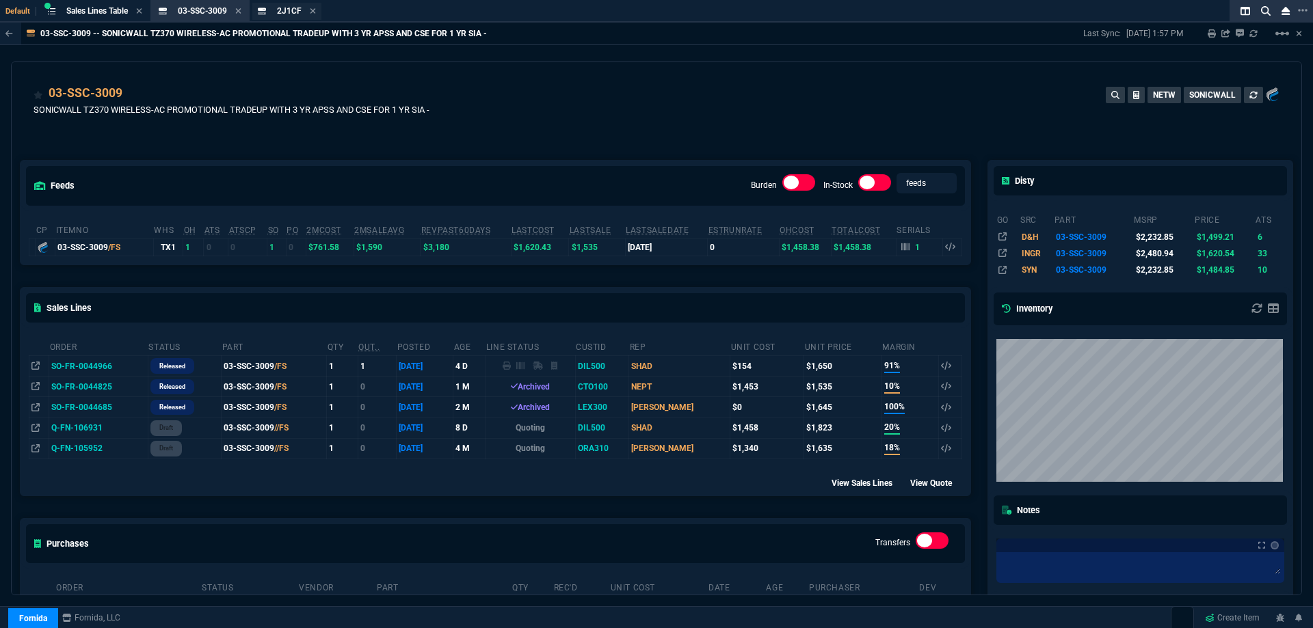
click at [142, 12] on icon at bounding box center [139, 11] width 6 height 8
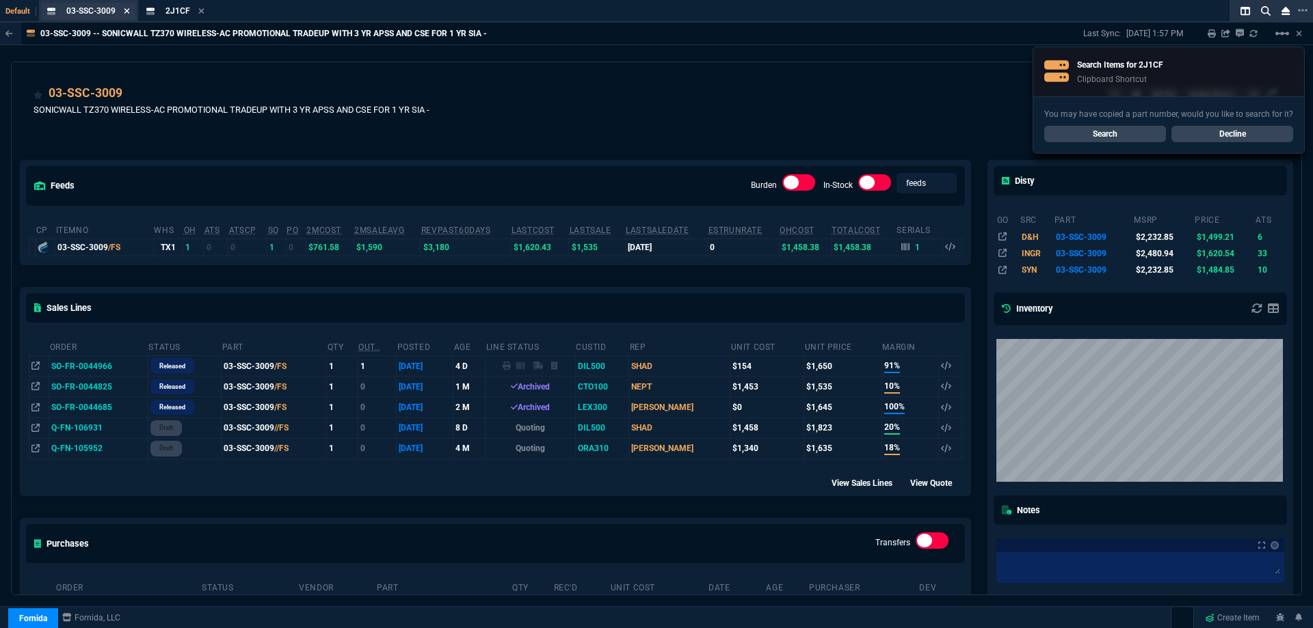
click at [127, 12] on icon at bounding box center [126, 10] width 5 height 5
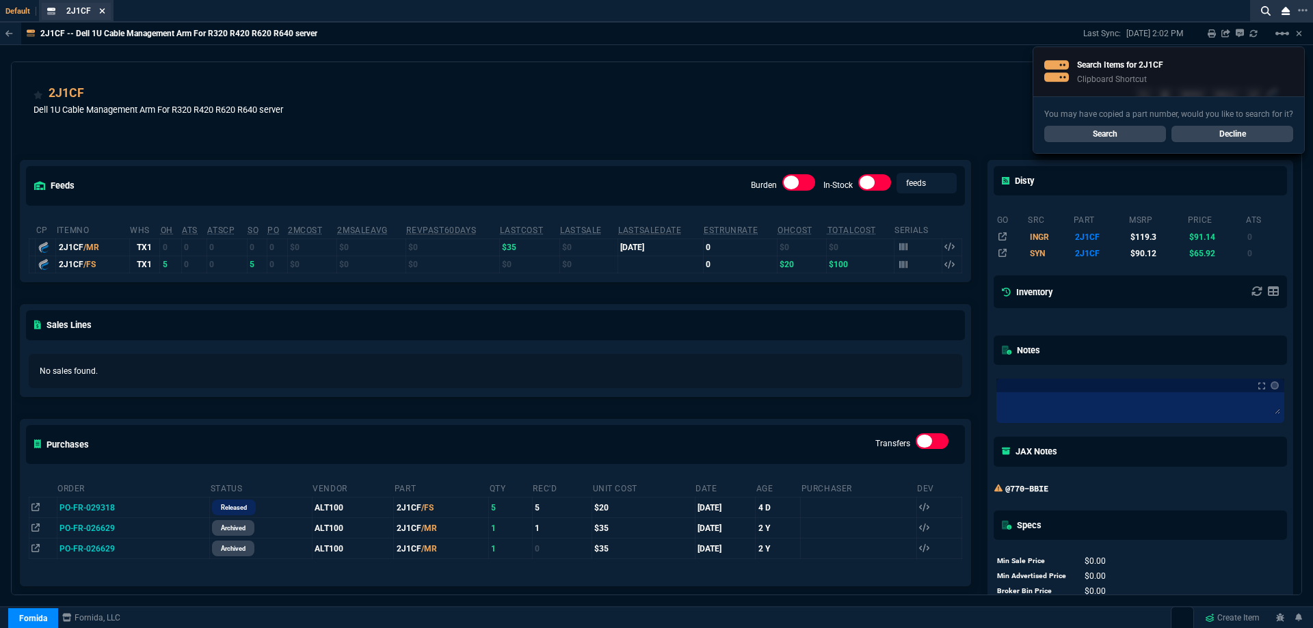
click at [104, 12] on icon at bounding box center [102, 11] width 6 height 8
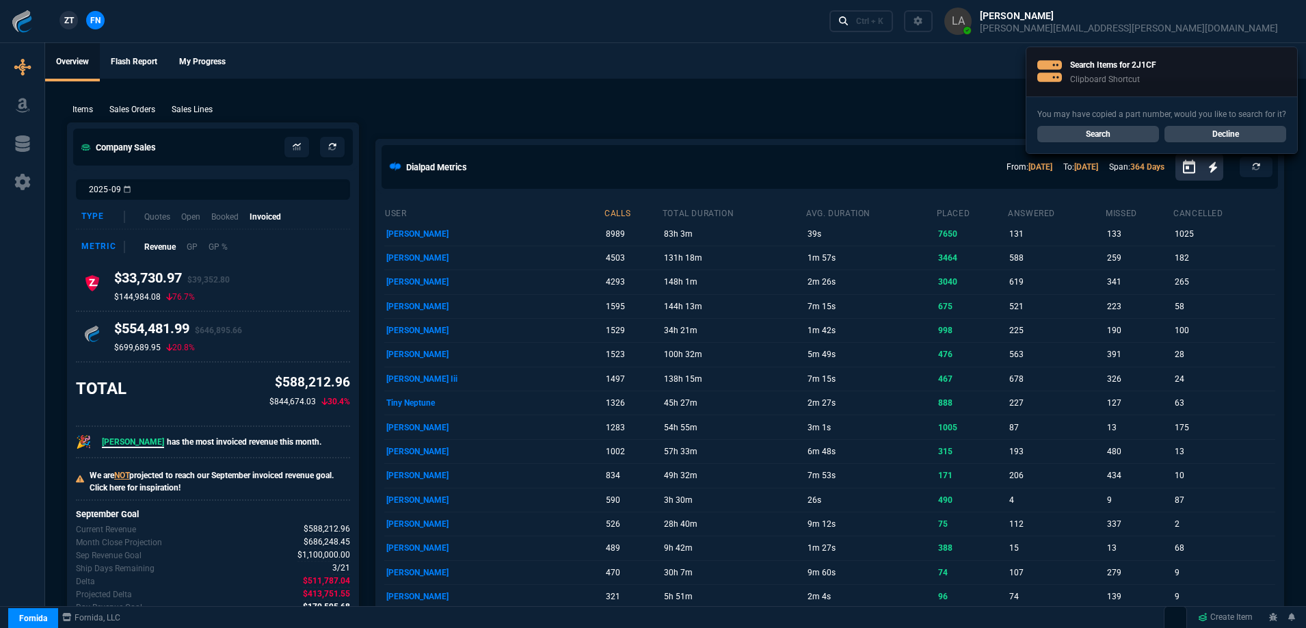
click at [1220, 133] on link "Decline" at bounding box center [1225, 134] width 122 height 16
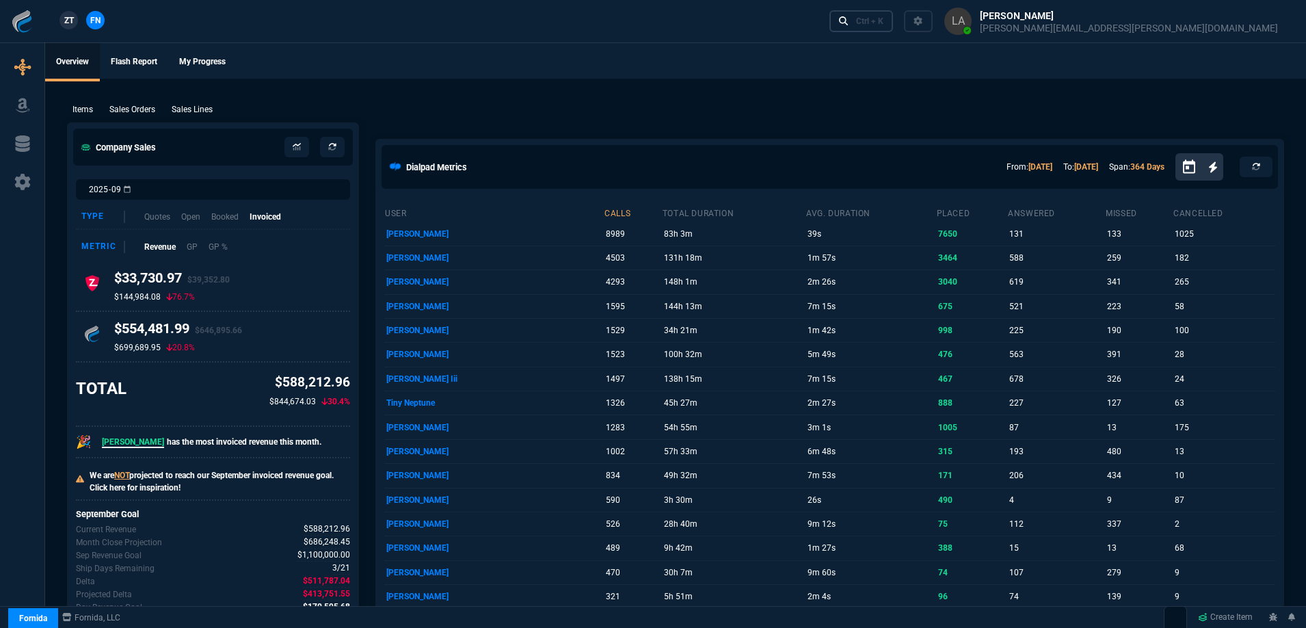
click at [894, 23] on link "Ctrl + K" at bounding box center [861, 20] width 64 height 21
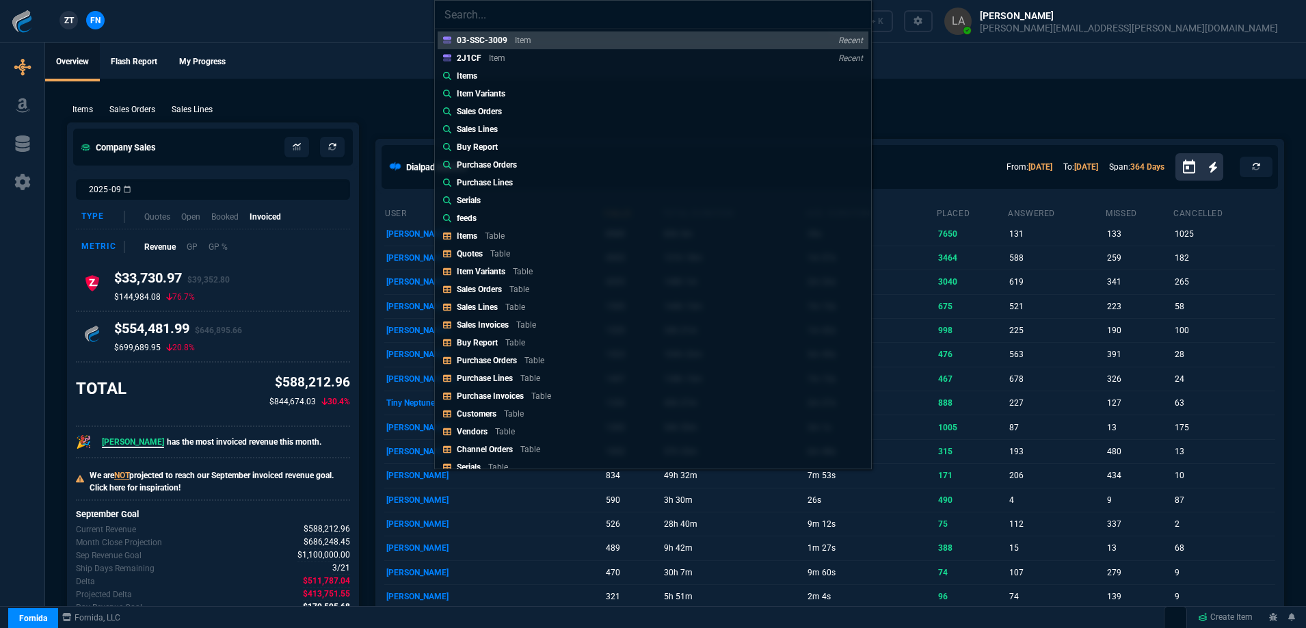
click at [500, 78] on link "Items" at bounding box center [653, 76] width 431 height 18
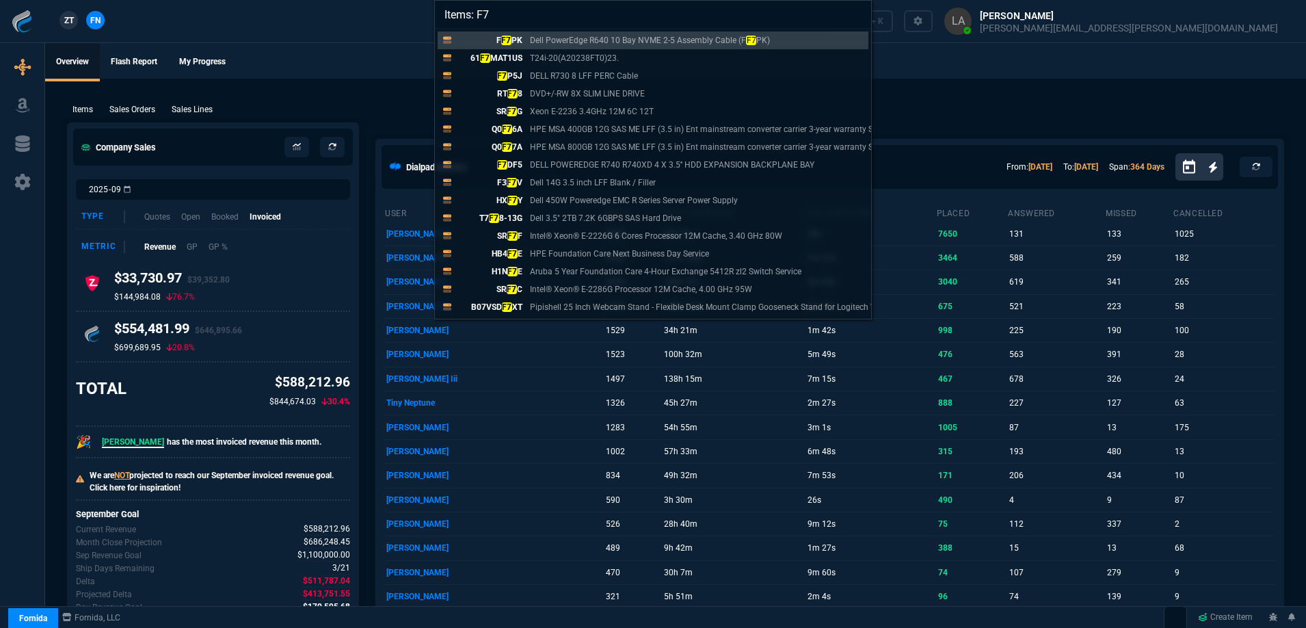
type input "Items: F7"
click at [349, 42] on div "Items: F7 F F7 PK Dell PowerEdge R640 10 Bay NVME 2-5 Assembly Cable (F F7 PK) …" at bounding box center [653, 314] width 1306 height 628
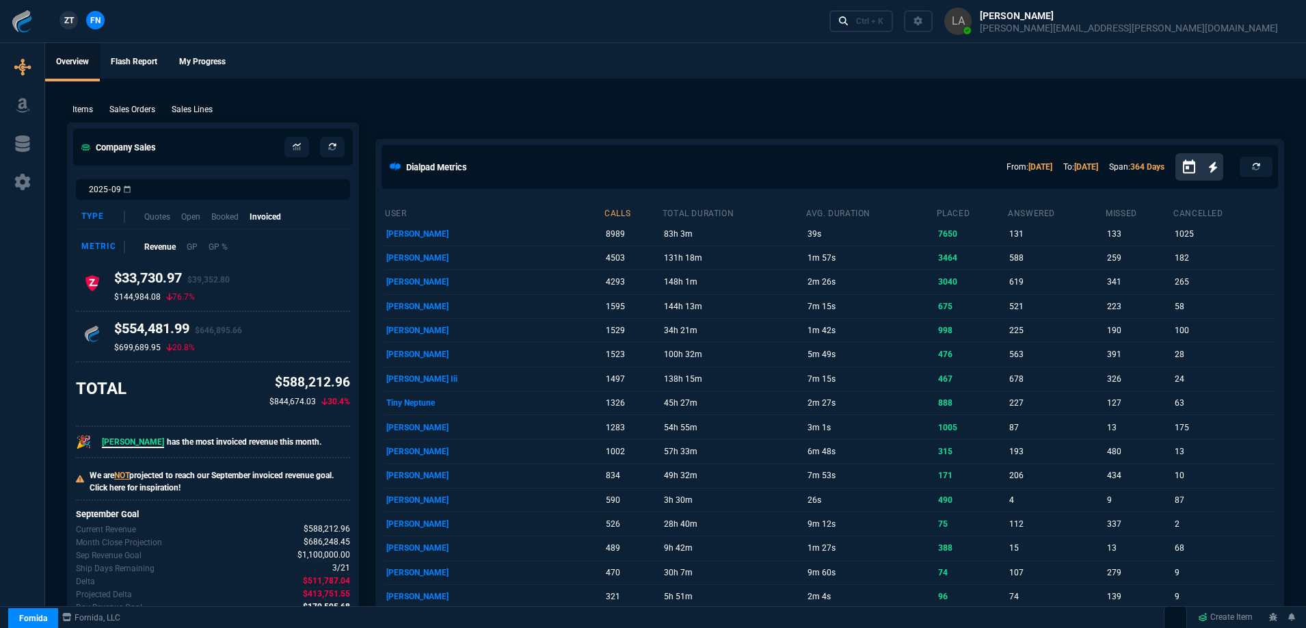
click at [1053, 36] on div "Ctrl + K" at bounding box center [1059, 21] width 471 height 42
click at [894, 29] on link "Ctrl + K" at bounding box center [861, 20] width 64 height 21
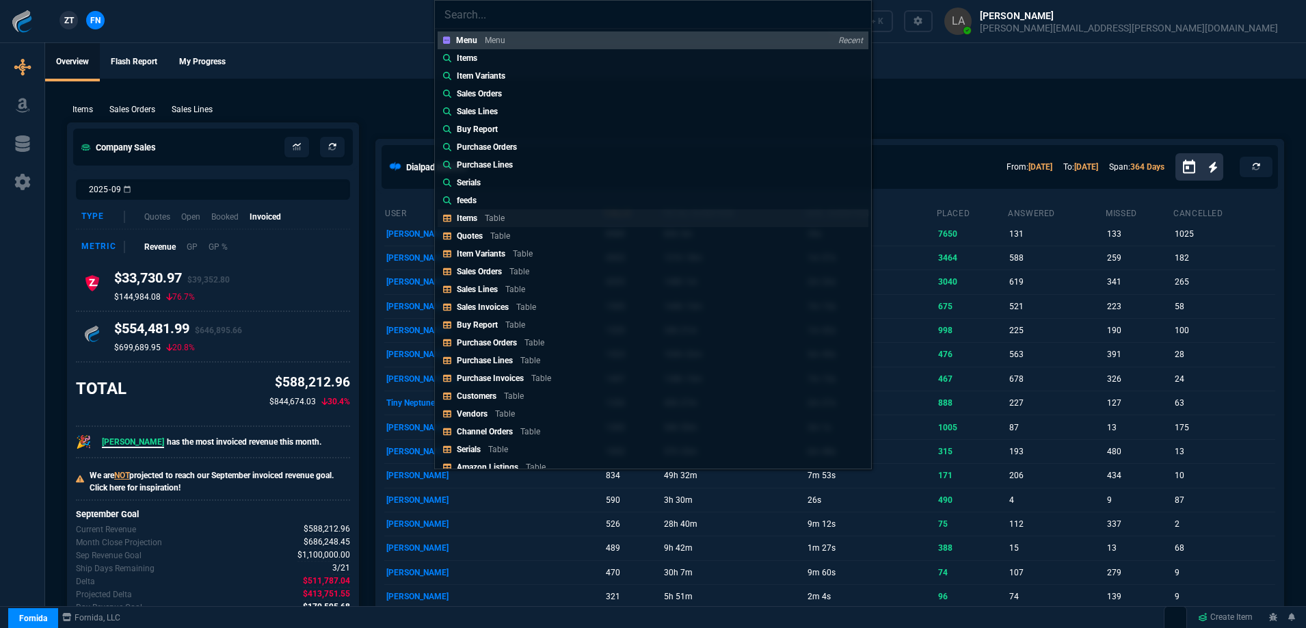
click at [513, 219] on link "Items Table" at bounding box center [653, 218] width 431 height 18
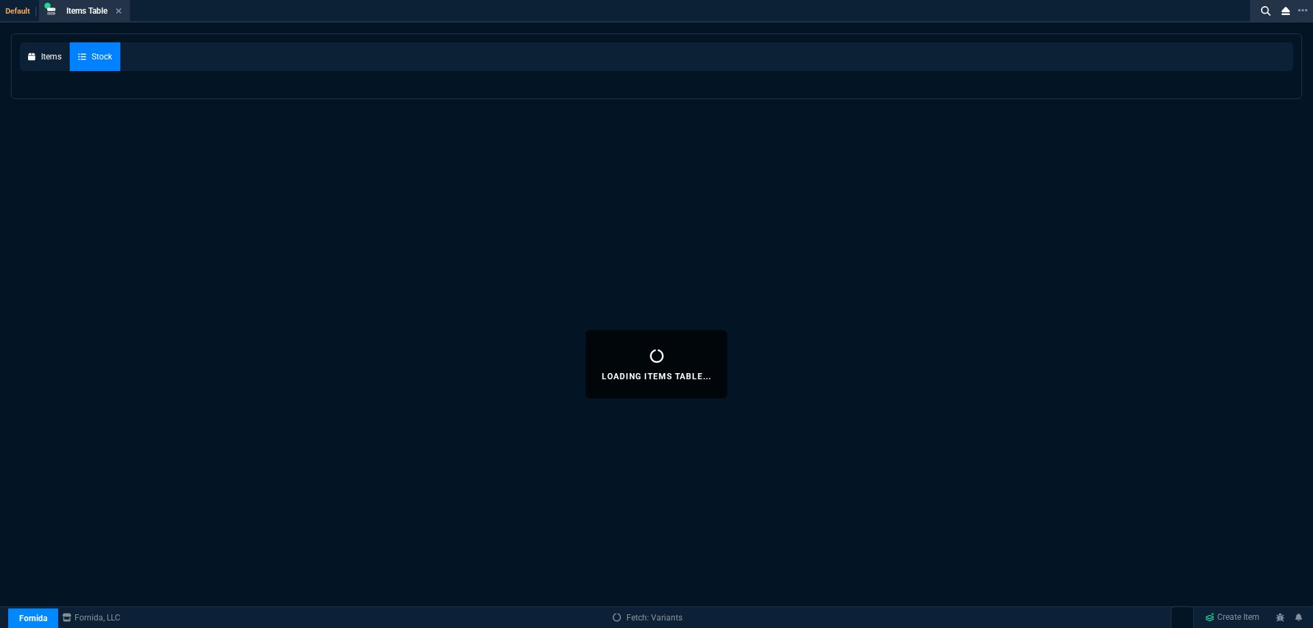
select select
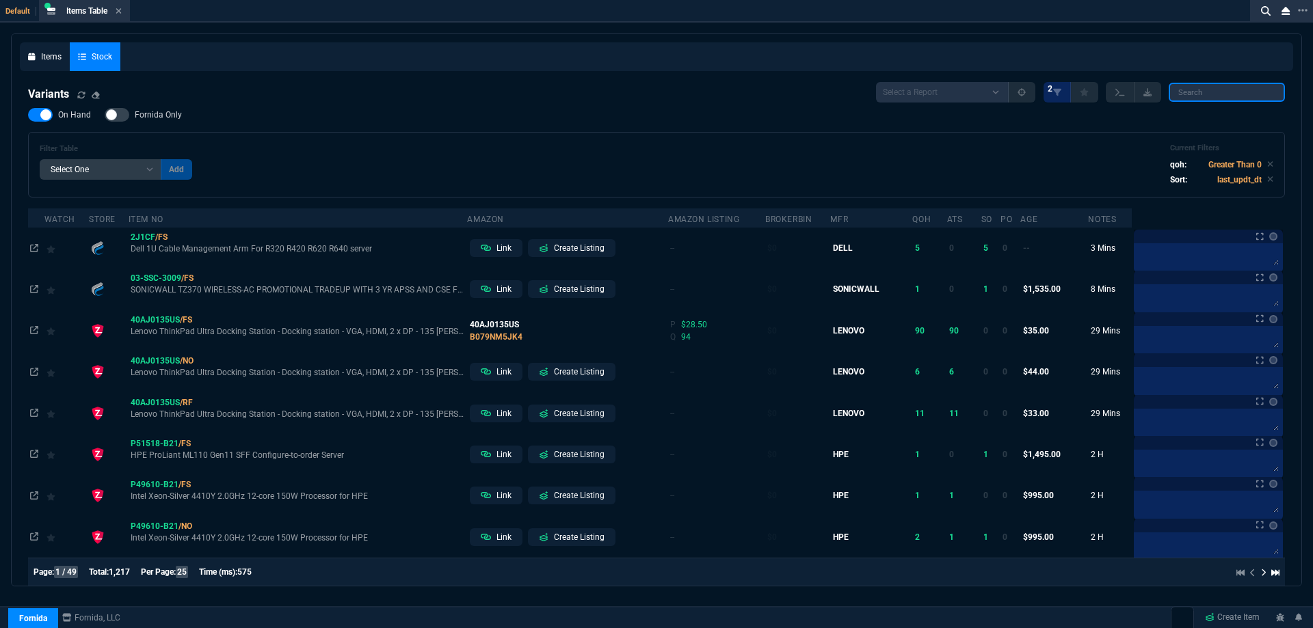
drag, startPoint x: 1191, startPoint y: 91, endPoint x: 1183, endPoint y: 85, distance: 9.9
click at [1191, 91] on input "search" at bounding box center [1226, 92] width 116 height 19
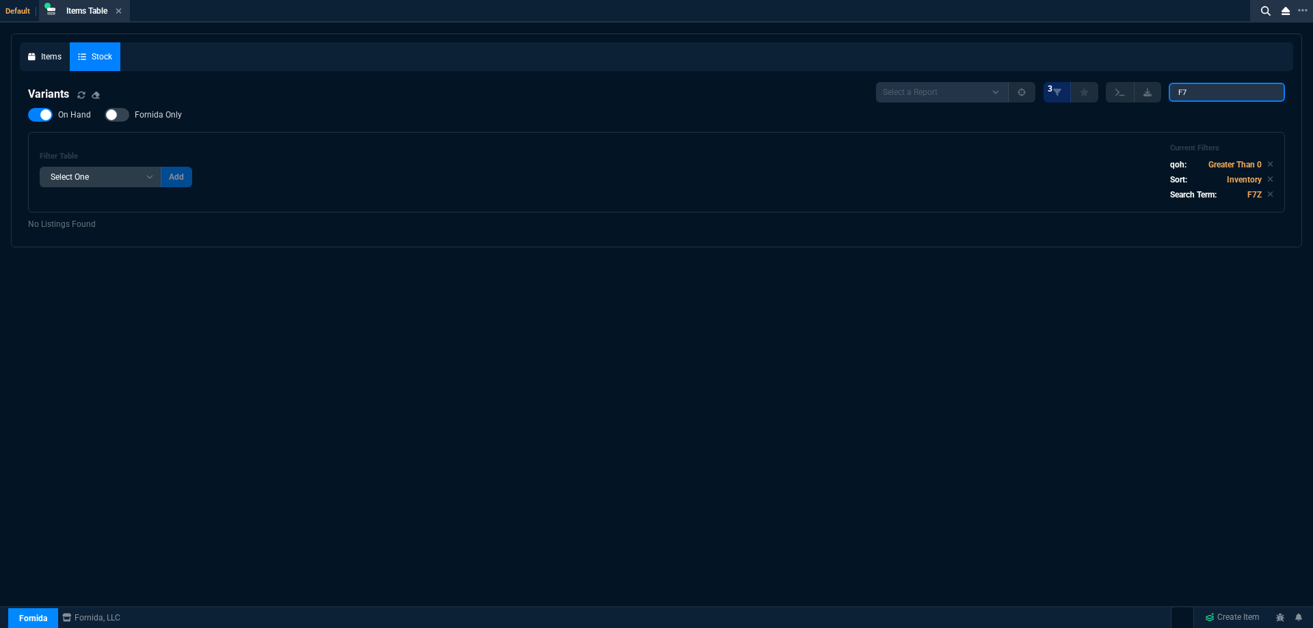
type input "F"
type input "N"
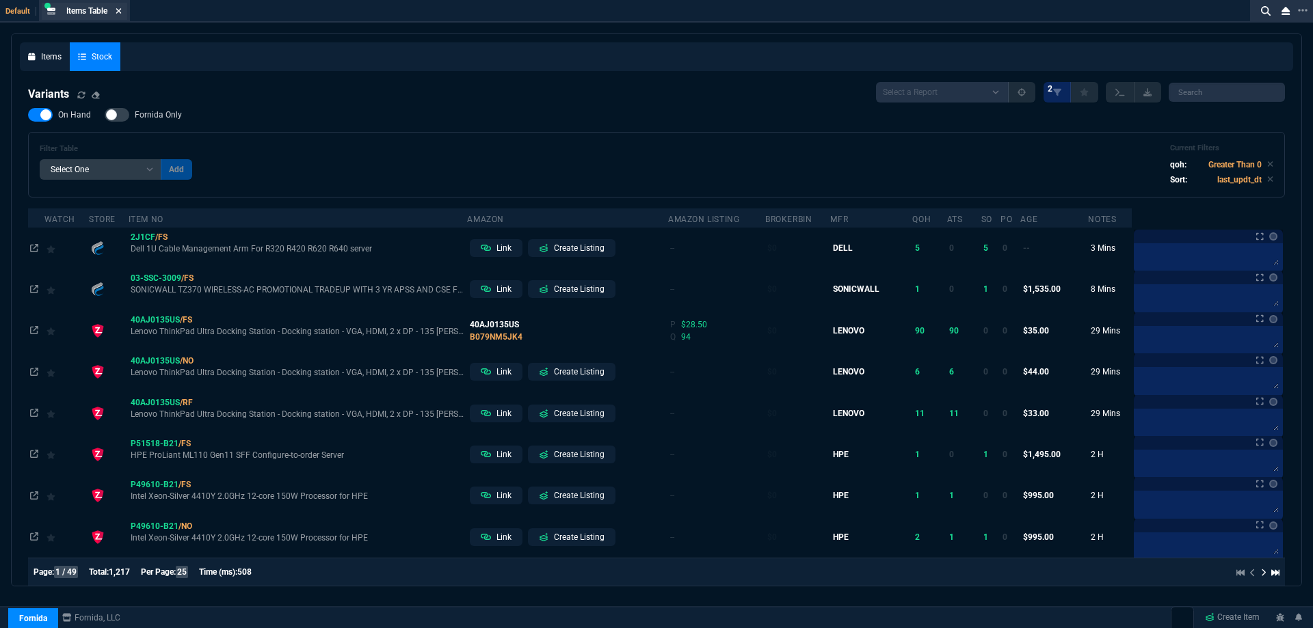
click at [117, 15] on nx-icon at bounding box center [119, 11] width 6 height 11
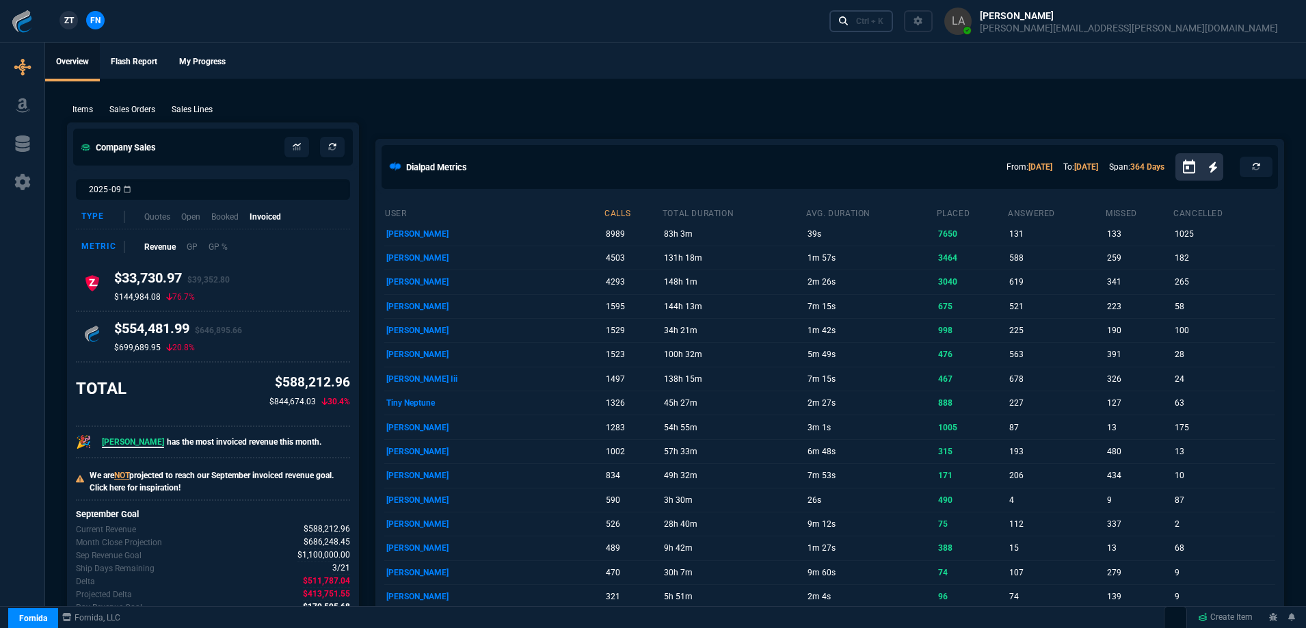
click at [883, 24] on div "Ctrl + K" at bounding box center [869, 21] width 27 height 11
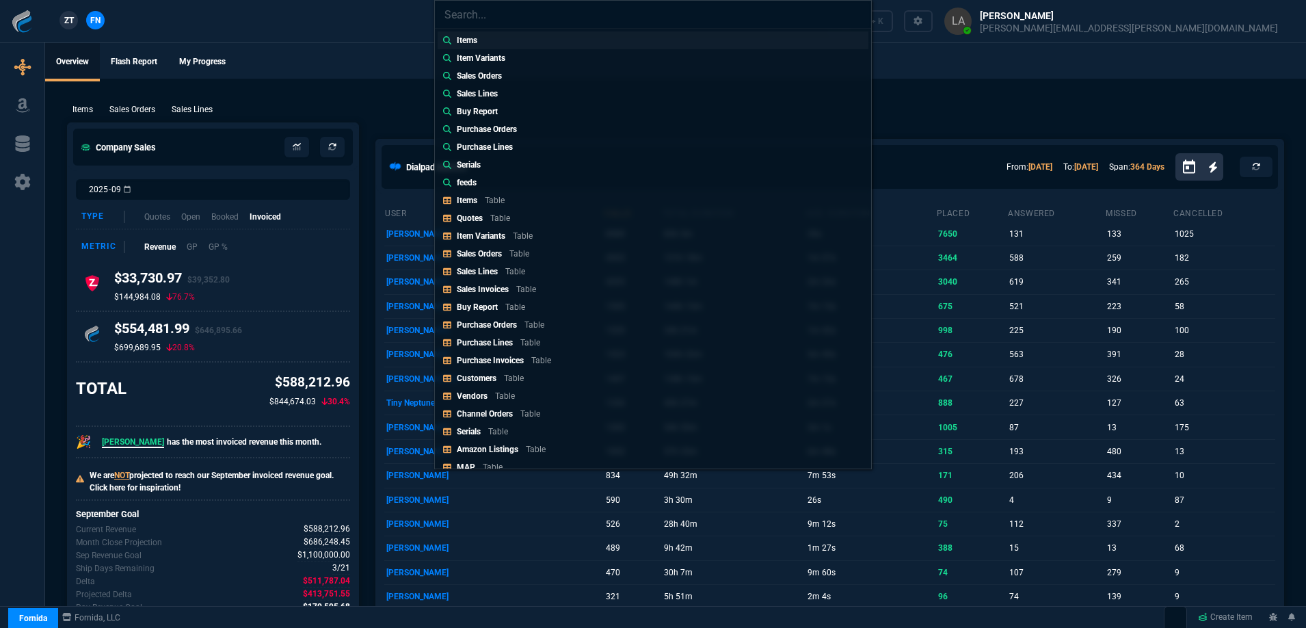
click at [481, 40] on div "Items" at bounding box center [470, 40] width 26 height 12
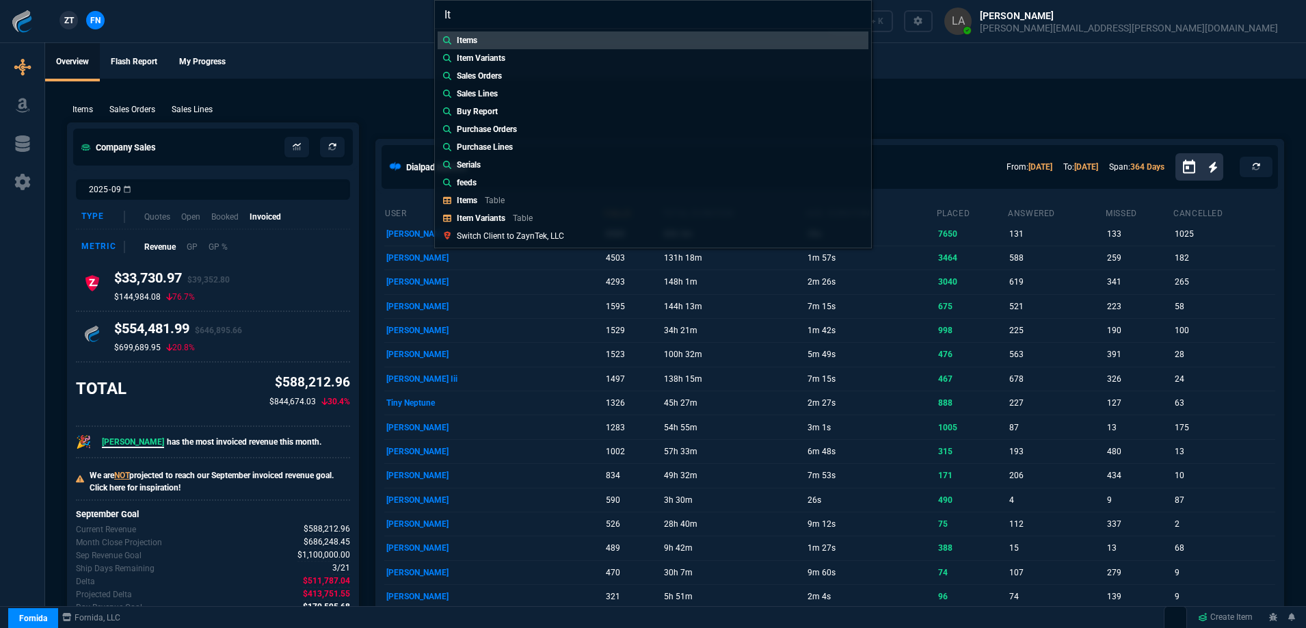
type input "I"
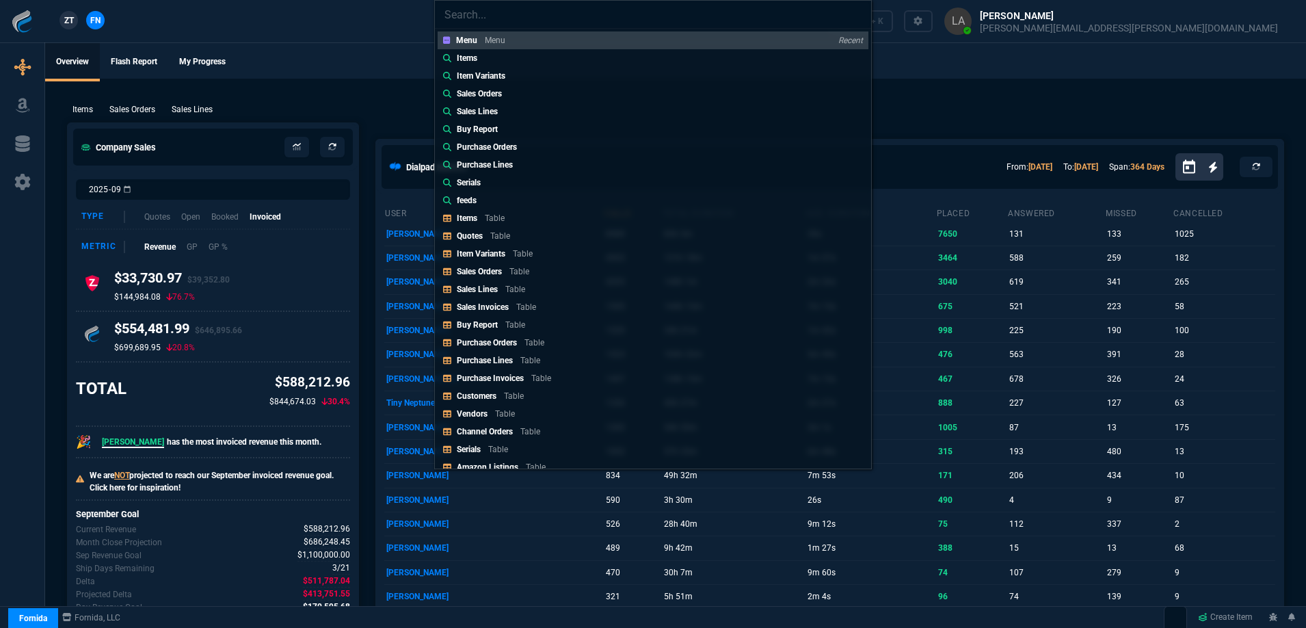
click at [965, 81] on div "Menu Menu Recent Items Item Variants Sales Orders Sales Lines Buy Report Purcha…" at bounding box center [653, 314] width 1306 height 628
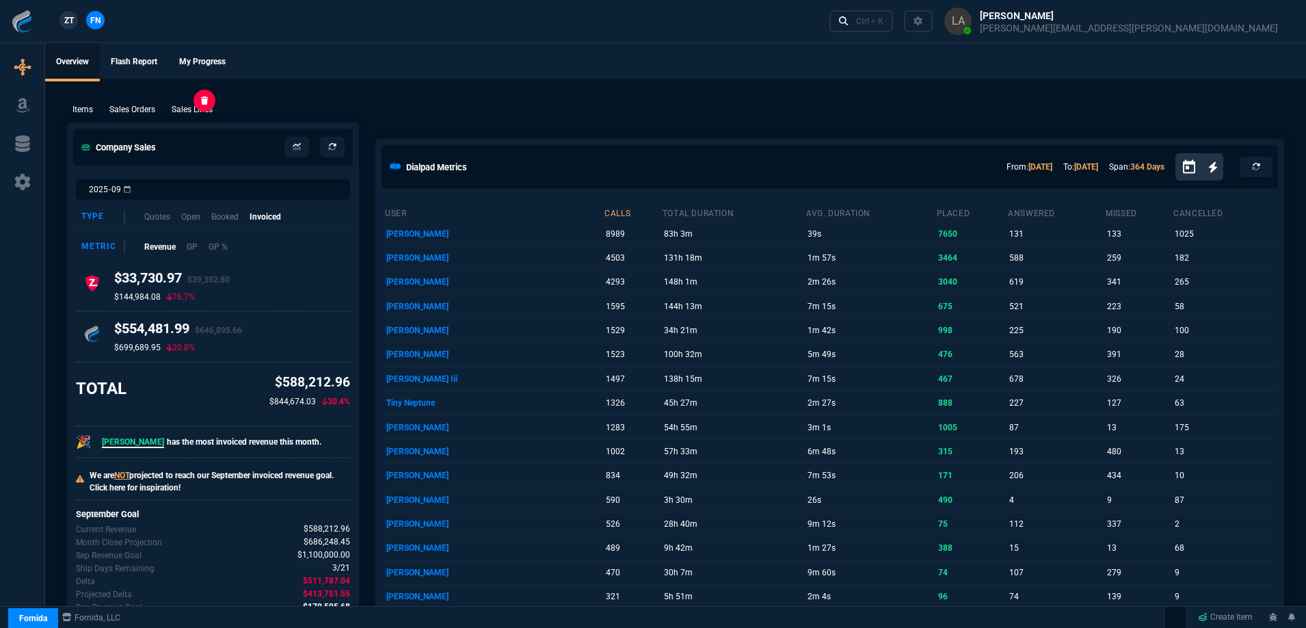
click at [207, 107] on p "Sales Lines" at bounding box center [192, 109] width 41 height 12
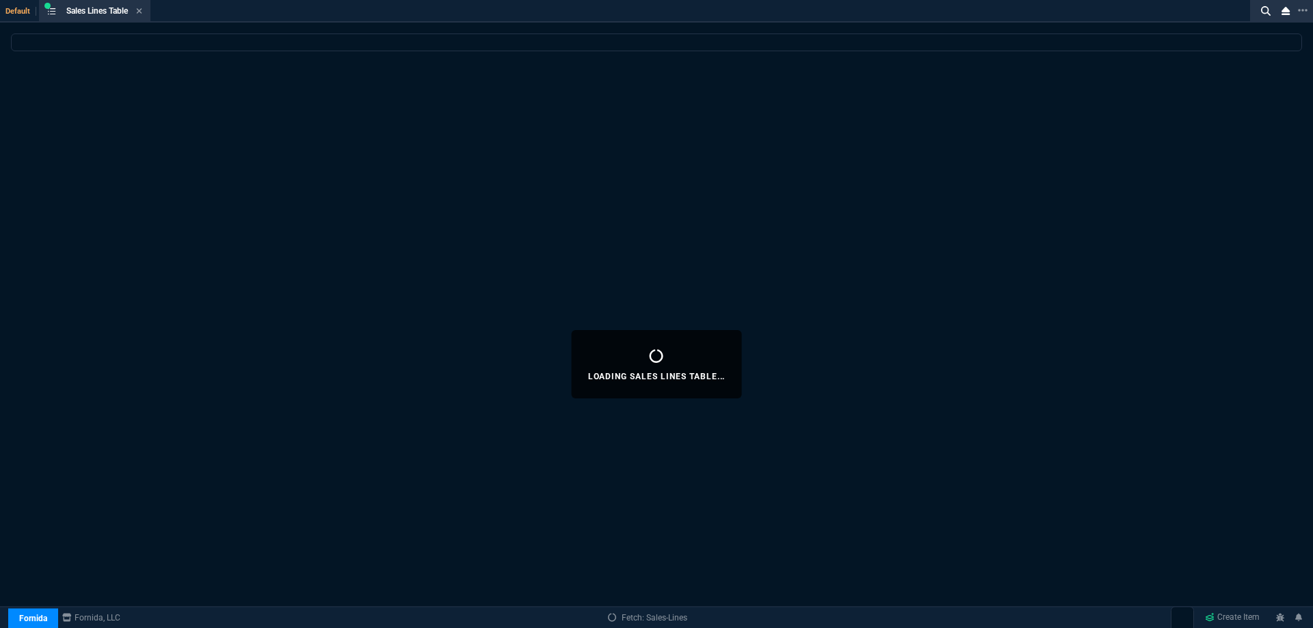
select select
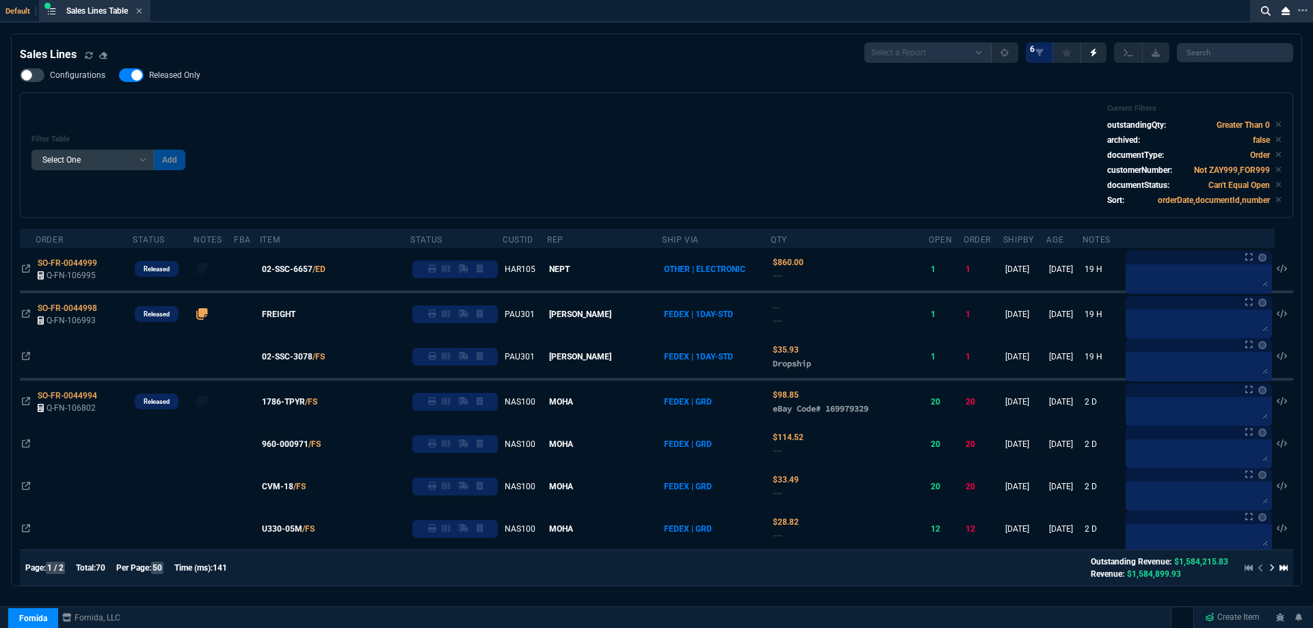
click at [172, 76] on span "Released Only" at bounding box center [174, 75] width 51 height 11
click at [119, 76] on input "Released Only" at bounding box center [118, 75] width 1 height 1
checkbox input "false"
click at [412, 113] on div "Filter Table Select One Add Filter () Age () ATS () Cond (itemVariantCode) Cust…" at bounding box center [656, 155] width 1250 height 103
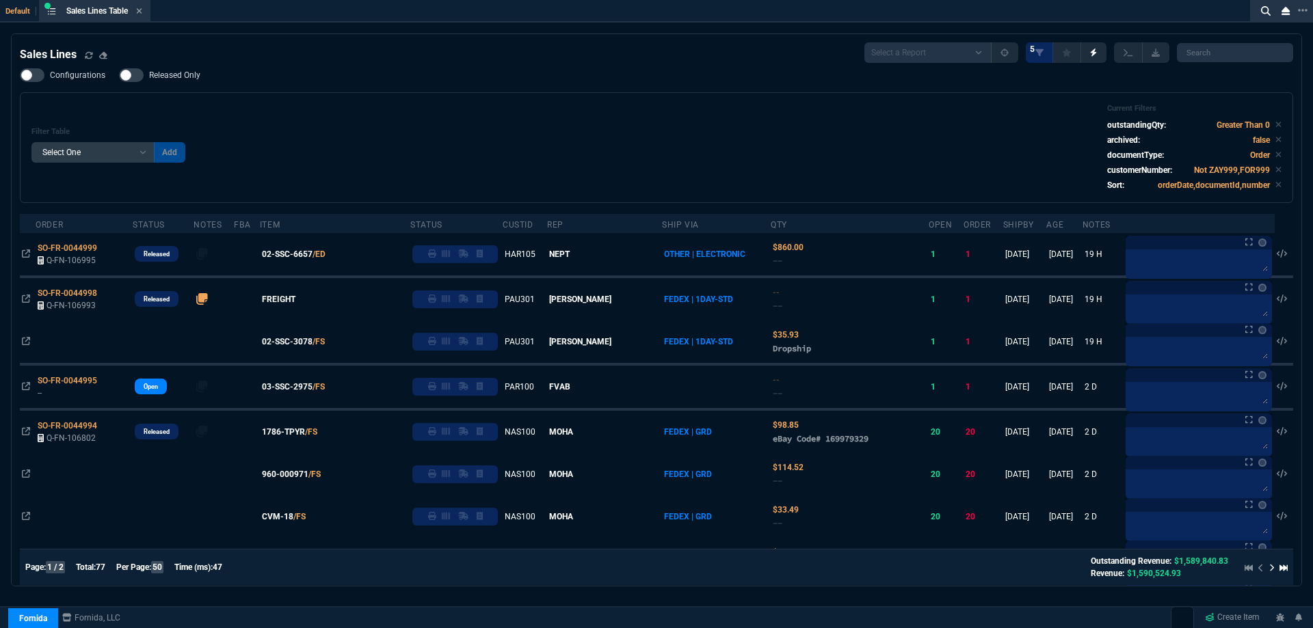
click at [721, 122] on div "Filter Table Select One Add Filter () Age () ATS () Cond (itemVariantCode) Cust…" at bounding box center [656, 148] width 1250 height 88
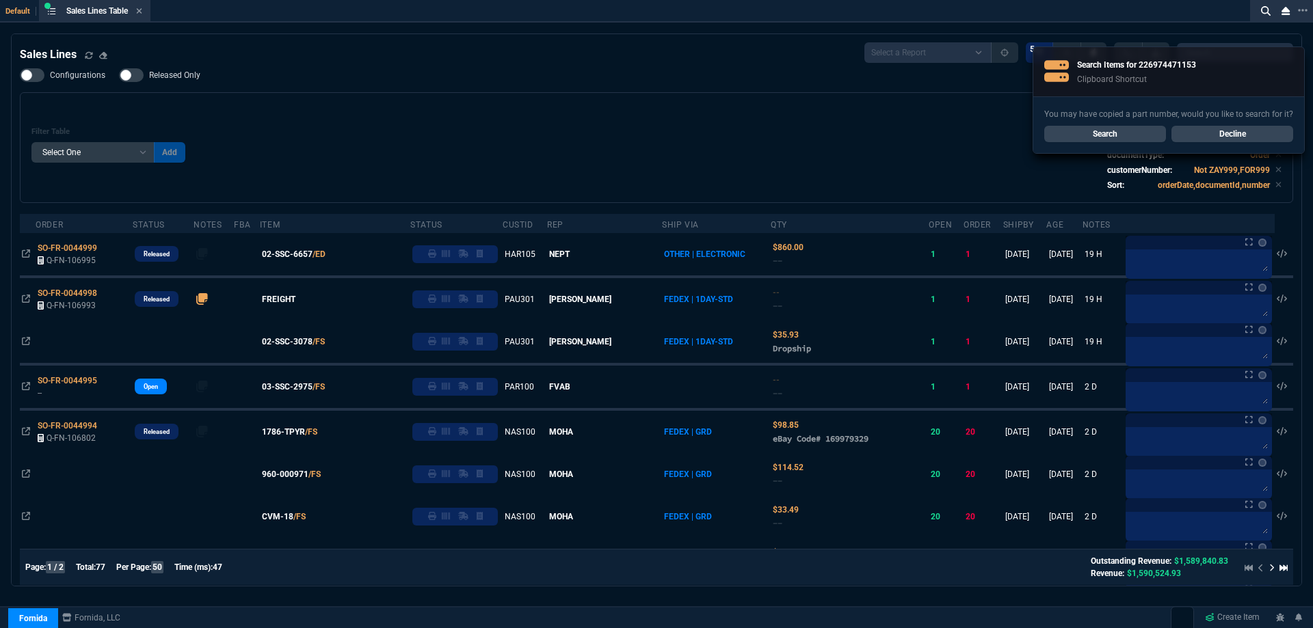
click at [721, 123] on div "Filter Table Select One Add Filter () Age () ATS () Cond (itemVariantCode) Cust…" at bounding box center [656, 148] width 1250 height 88
click at [1084, 137] on link "Search" at bounding box center [1105, 134] width 122 height 16
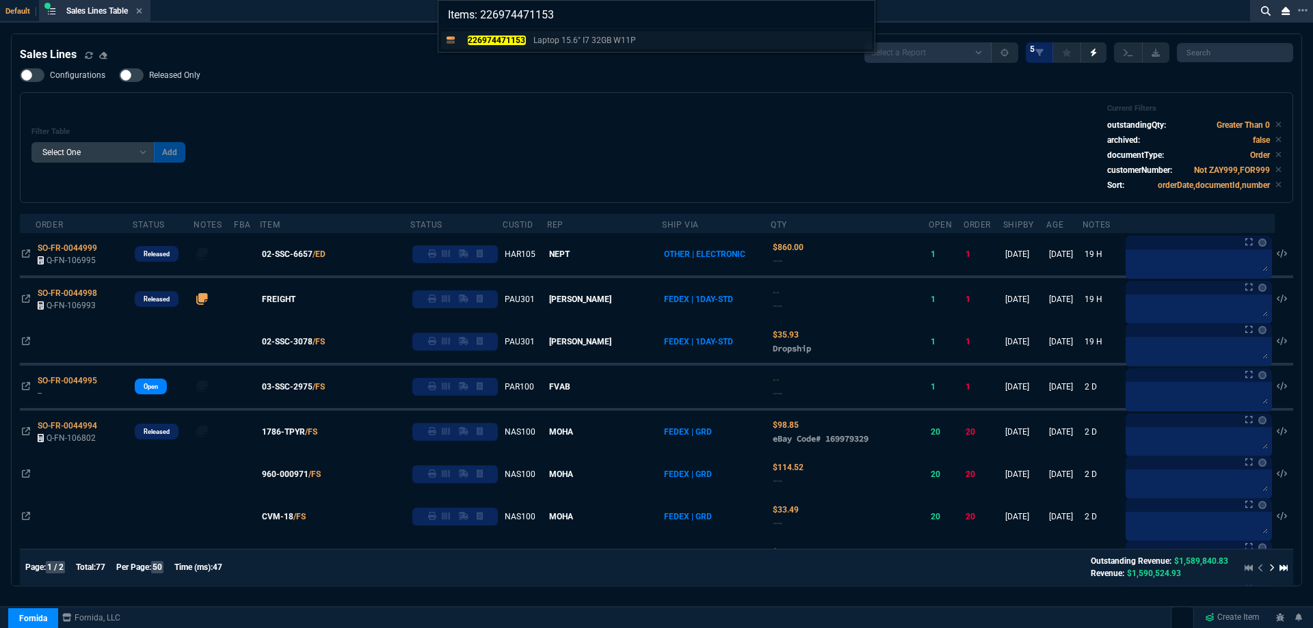
click at [508, 42] on mark "226974471153" at bounding box center [497, 41] width 58 height 10
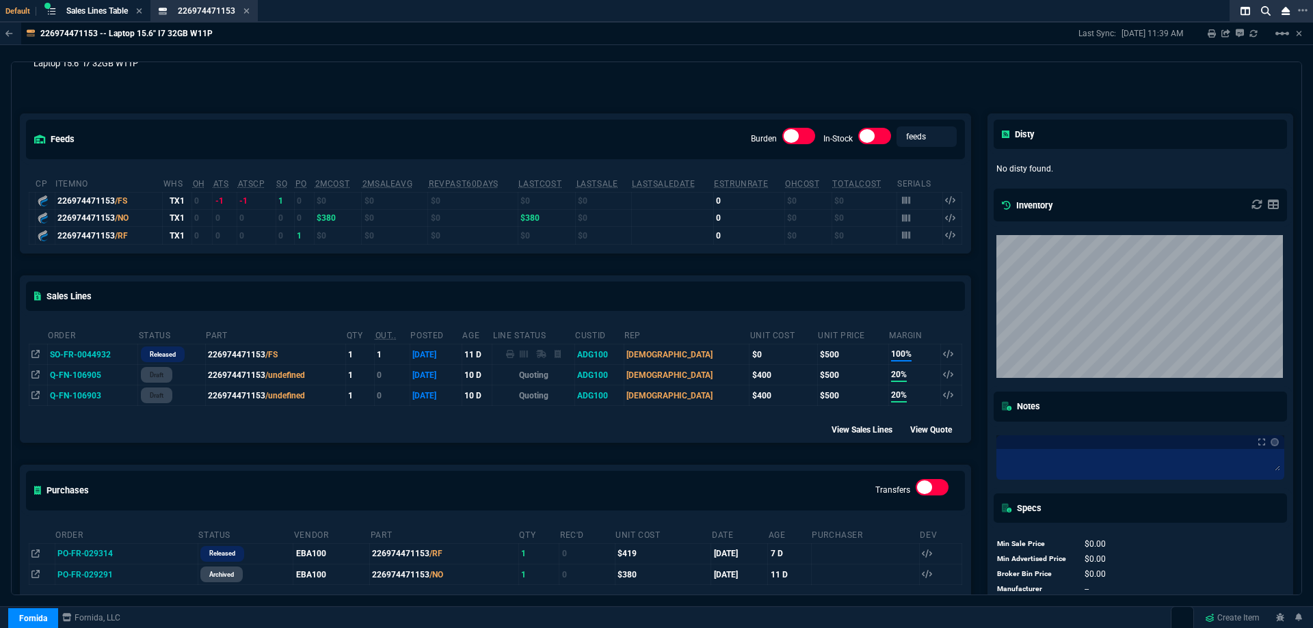
scroll to position [137, 0]
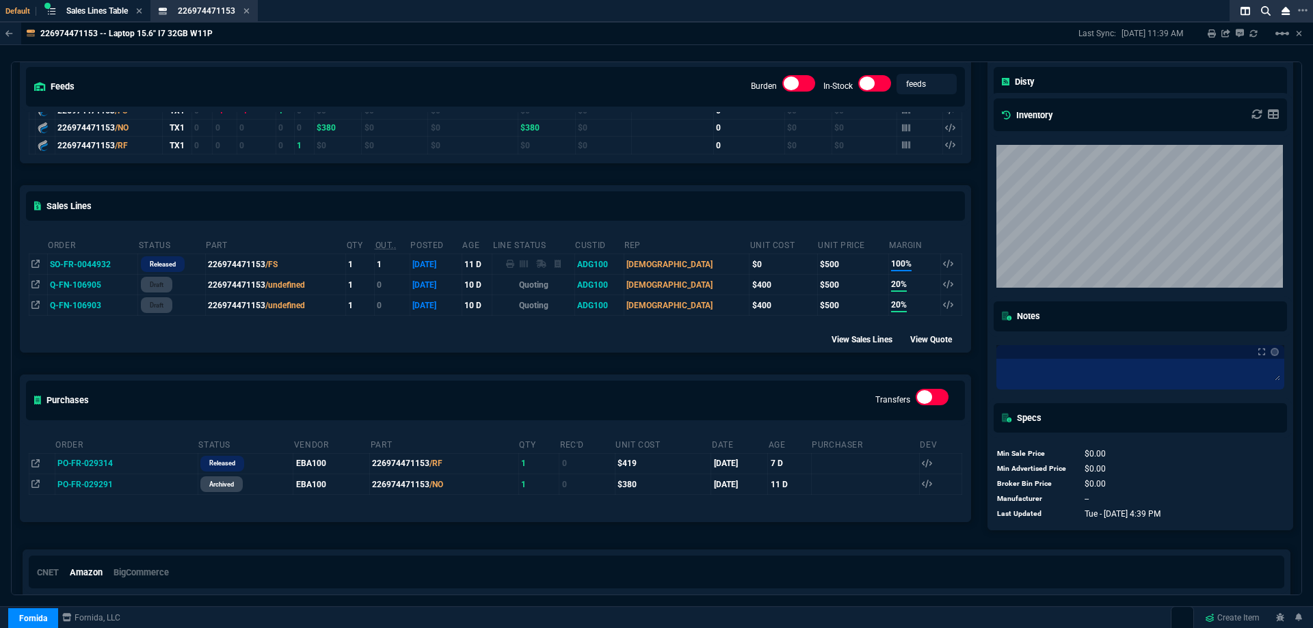
click at [245, 11] on icon at bounding box center [246, 11] width 6 height 8
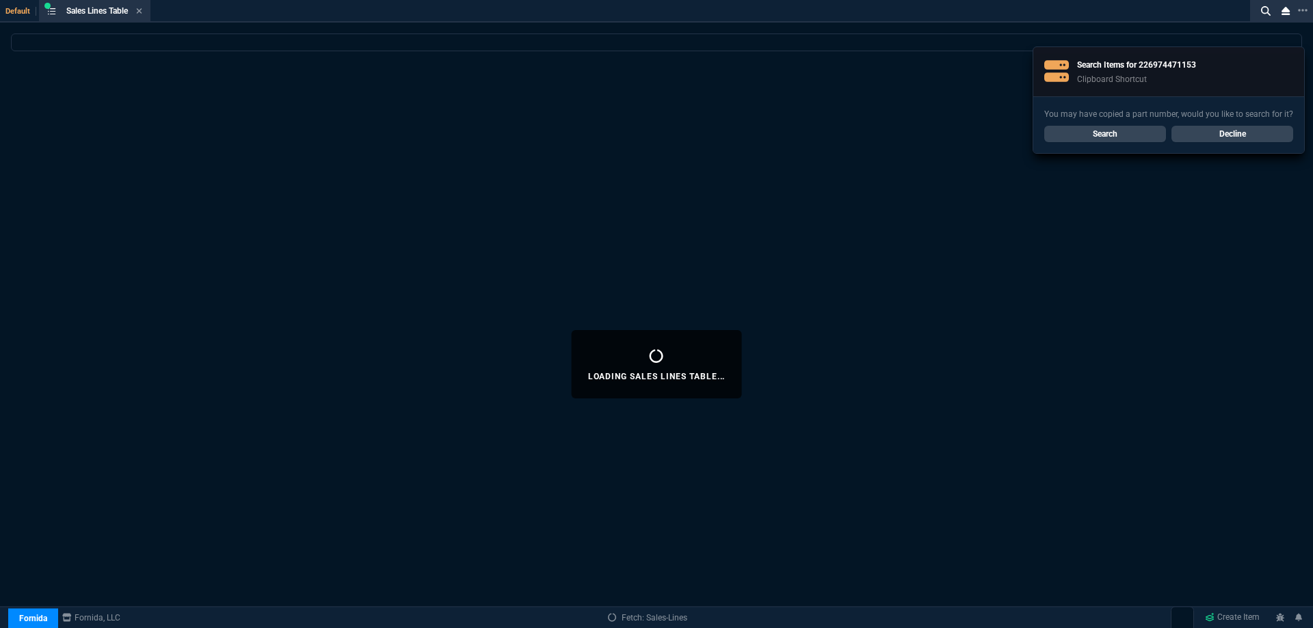
click at [141, 14] on icon at bounding box center [139, 11] width 6 height 8
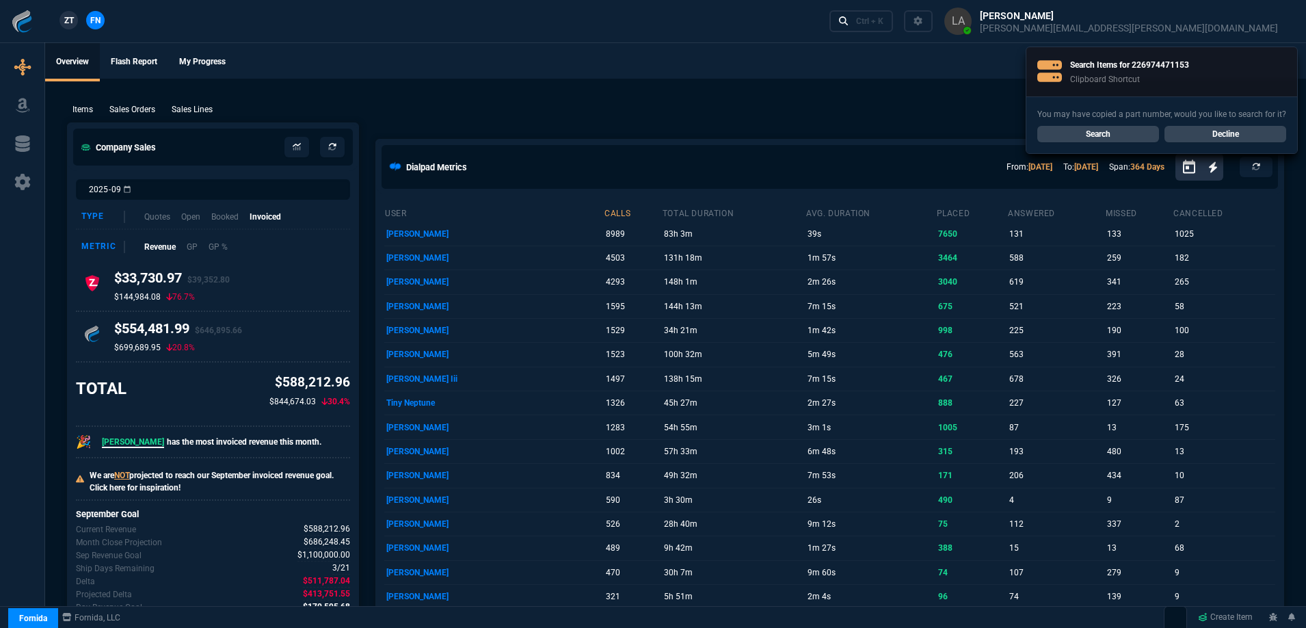
click at [1226, 133] on link "Decline" at bounding box center [1225, 134] width 122 height 16
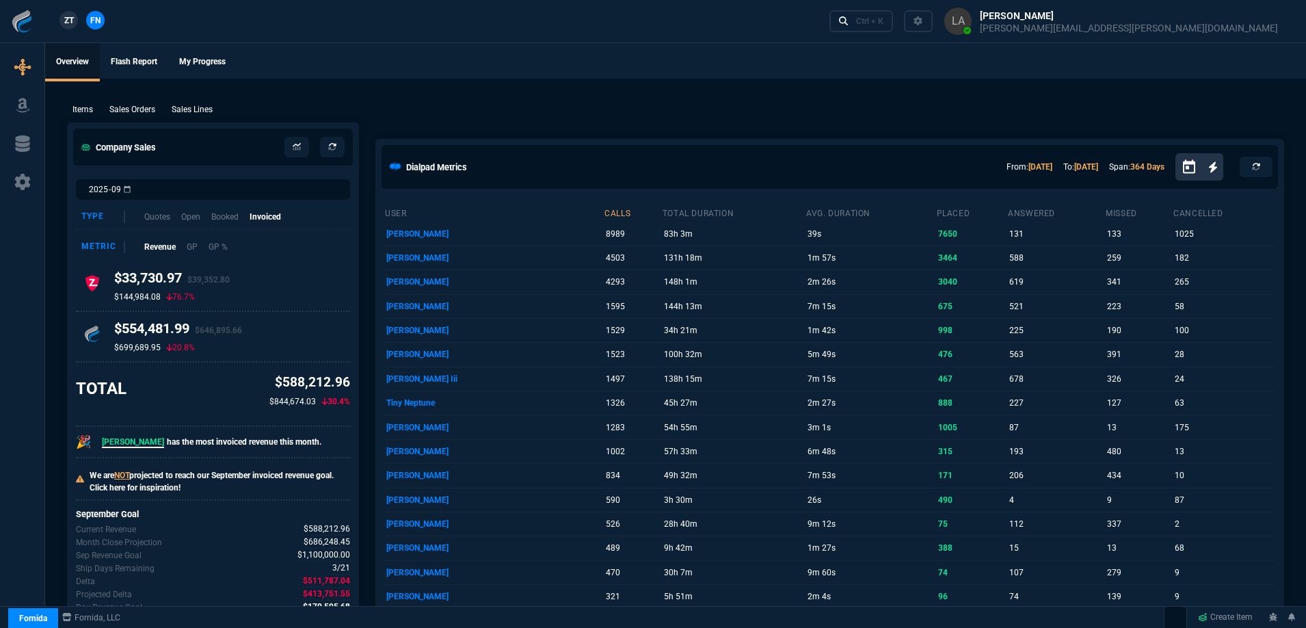
click at [1046, 32] on div "Ctrl + K" at bounding box center [1059, 21] width 471 height 42
click at [848, 23] on icon at bounding box center [844, 21] width 10 height 10
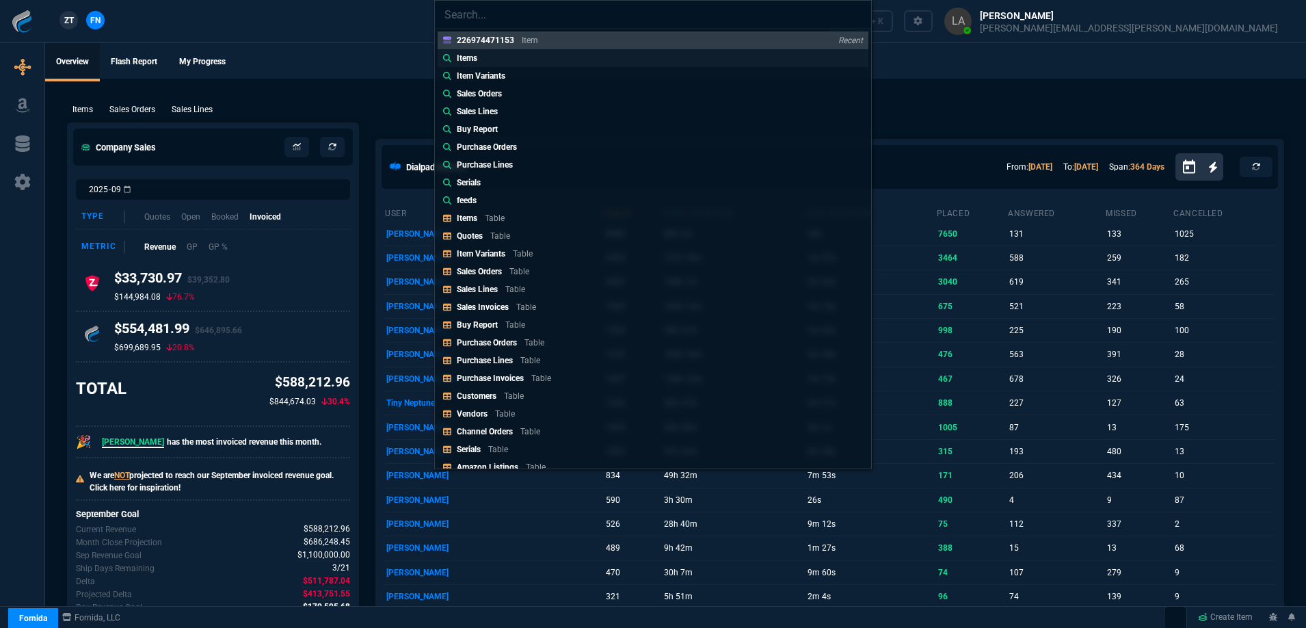
click at [474, 61] on p "Items" at bounding box center [467, 58] width 21 height 12
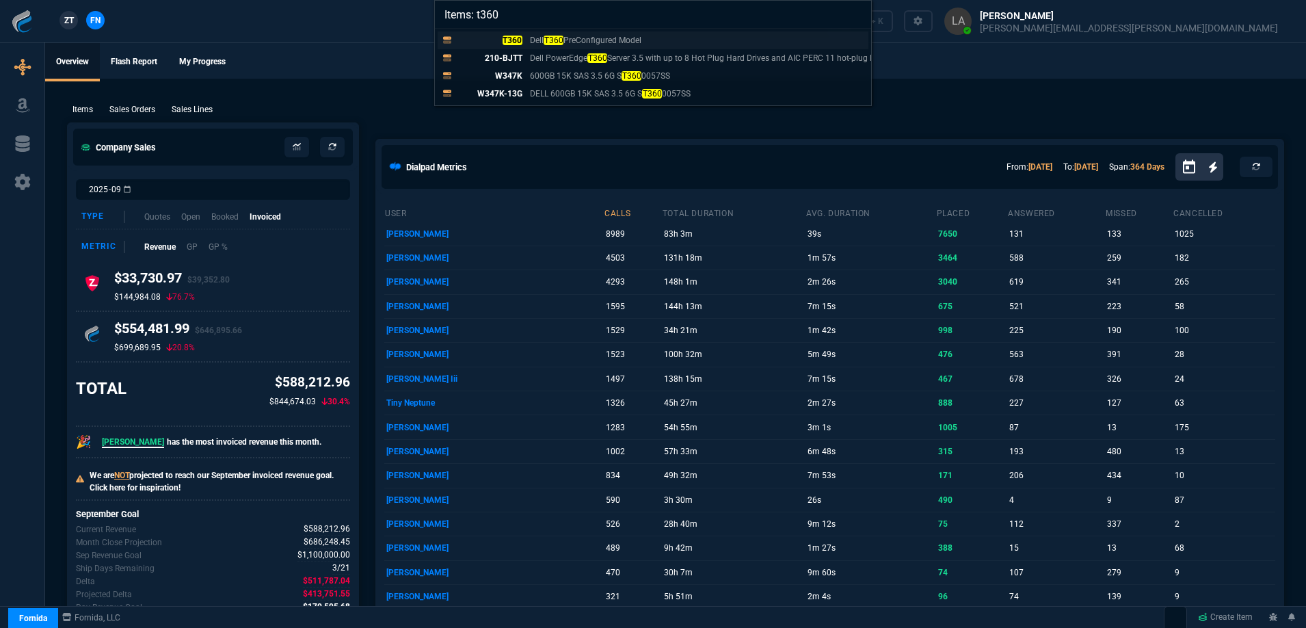
type input "Items: t360"
click at [501, 42] on p "T360" at bounding box center [490, 40] width 66 height 12
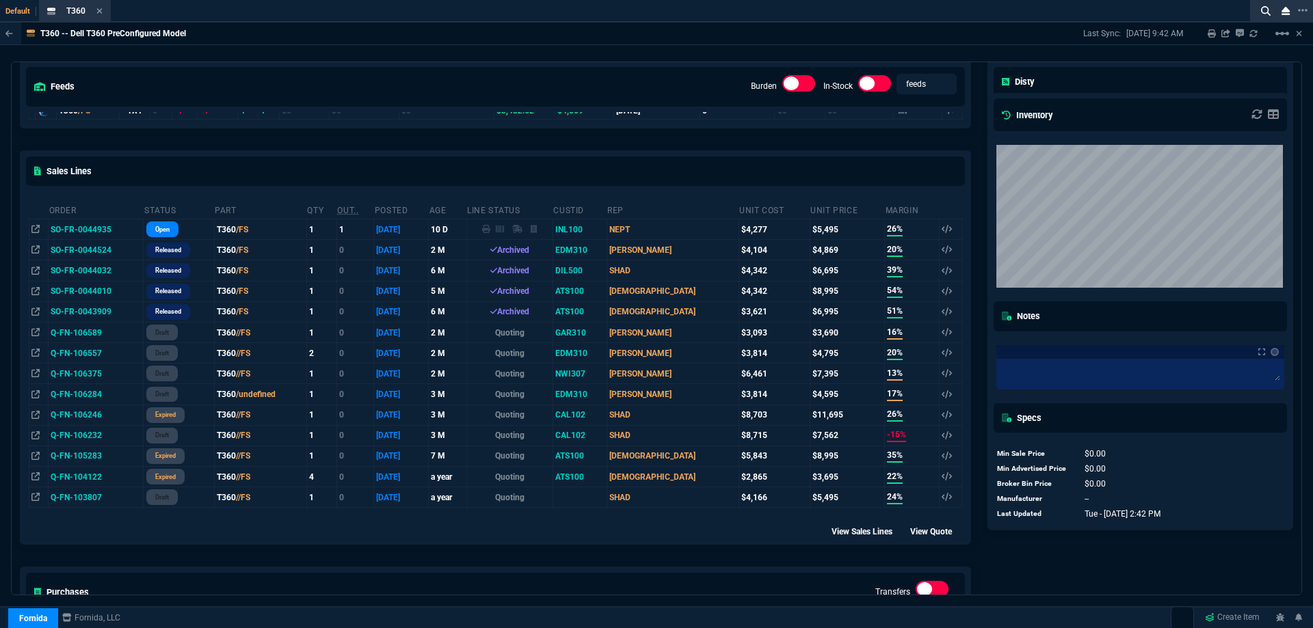
scroll to position [0, 0]
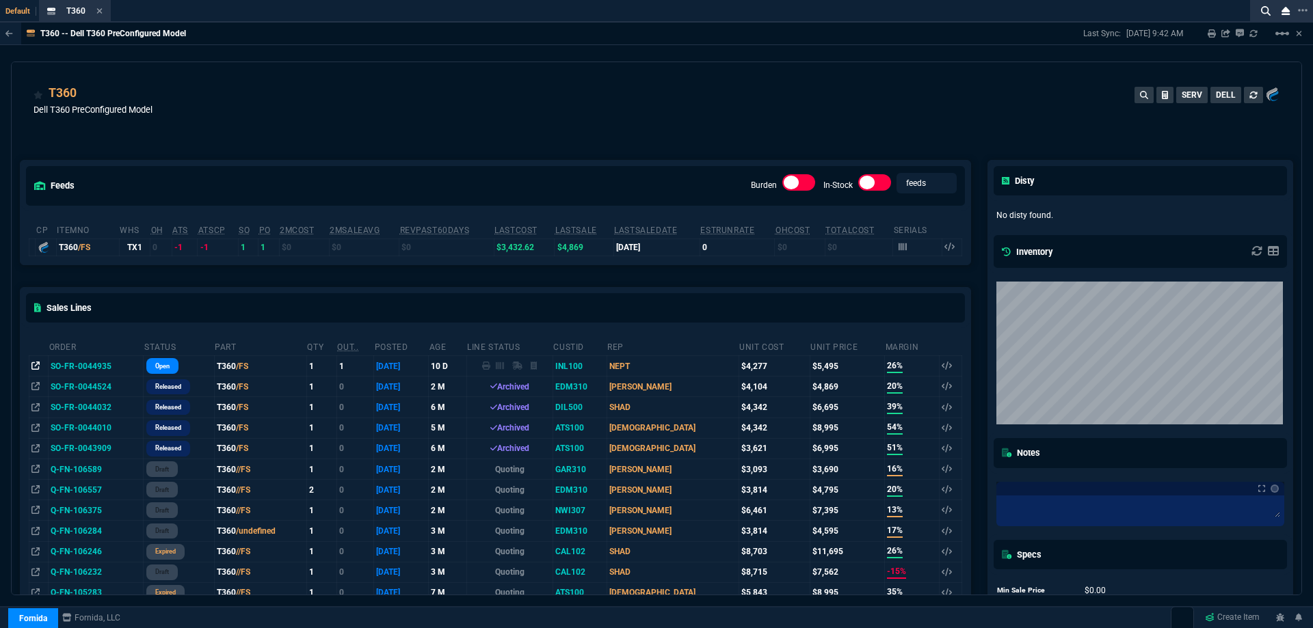
click at [35, 369] on icon at bounding box center [35, 366] width 8 height 8
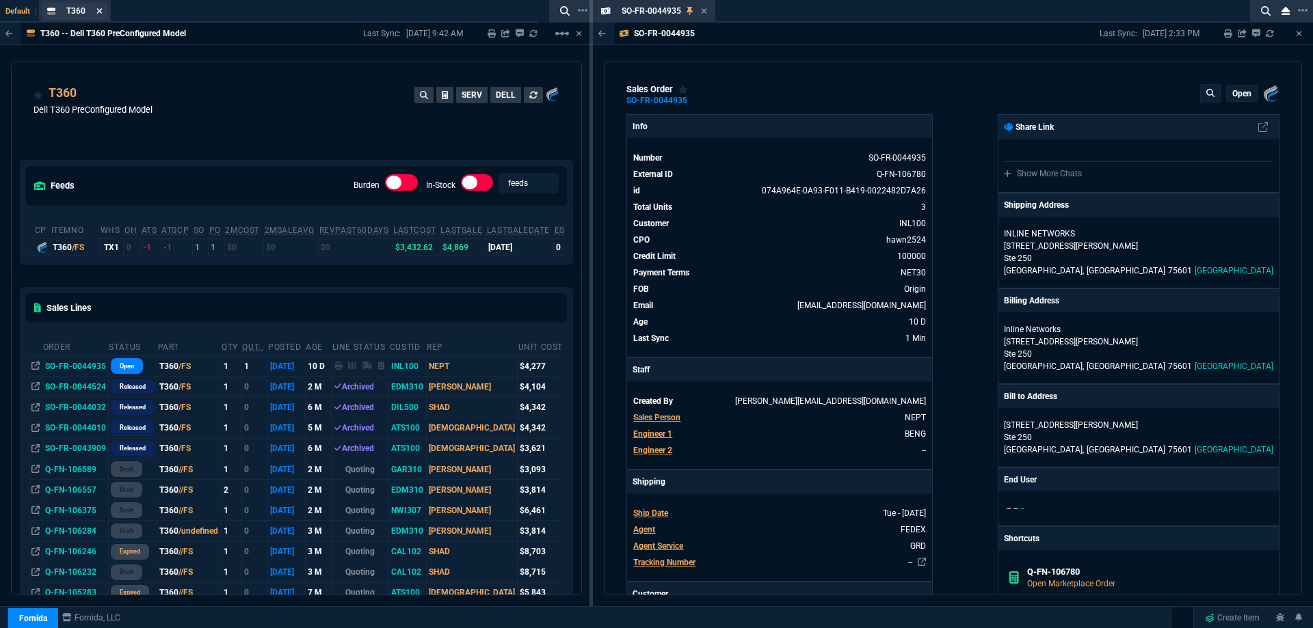
click at [99, 11] on icon at bounding box center [99, 10] width 5 height 5
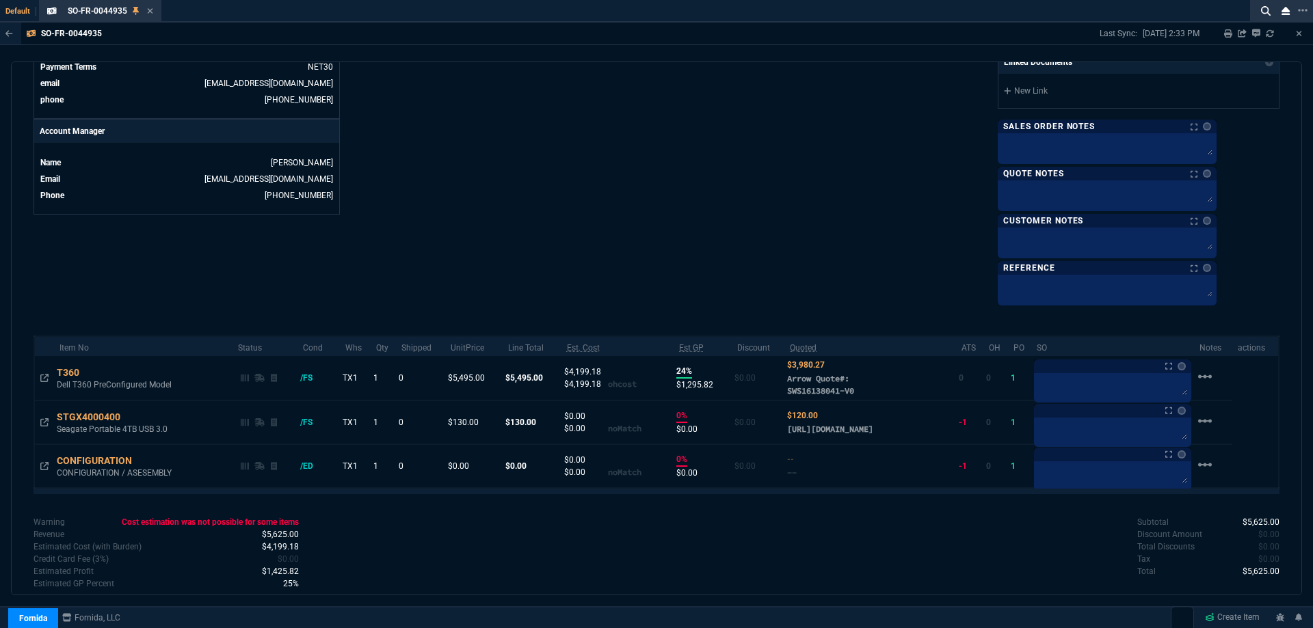
scroll to position [615, 0]
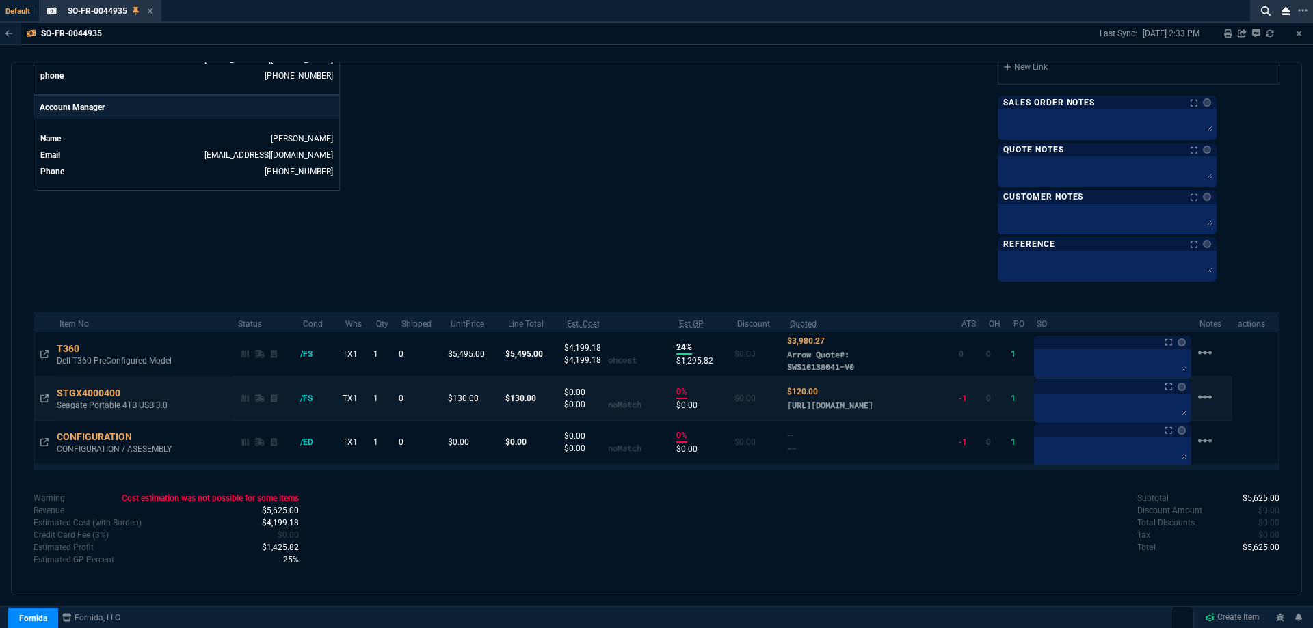
click at [45, 403] on icon at bounding box center [44, 398] width 8 height 8
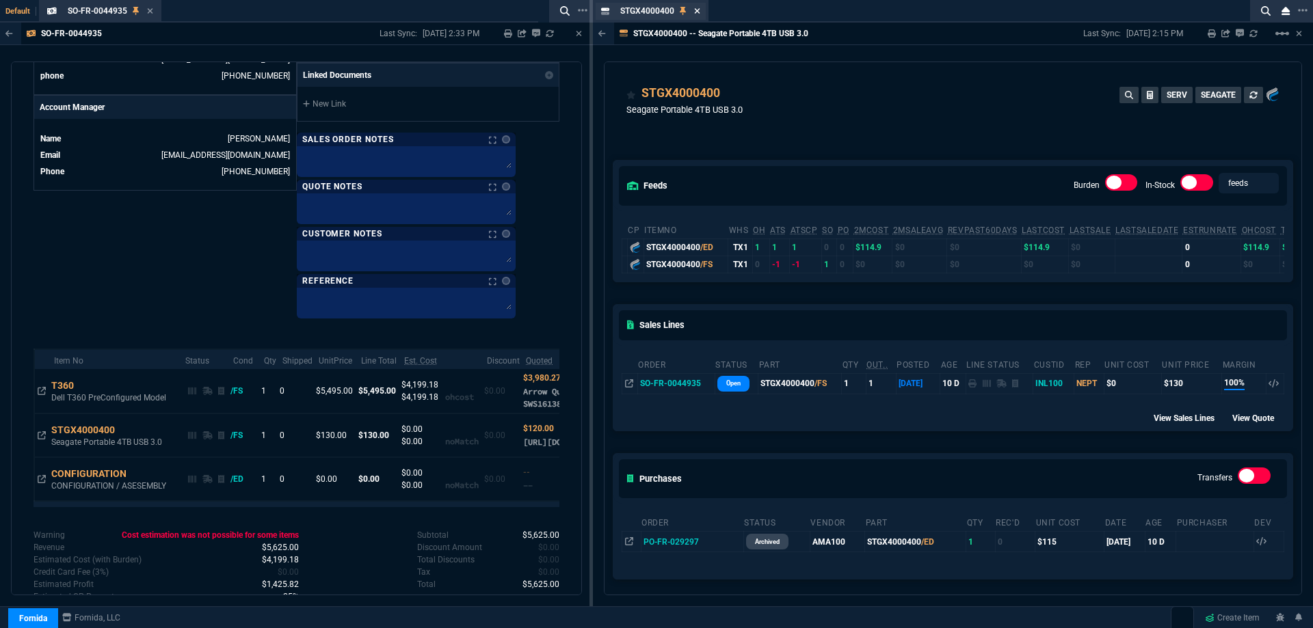
click at [697, 14] on icon at bounding box center [697, 11] width 6 height 8
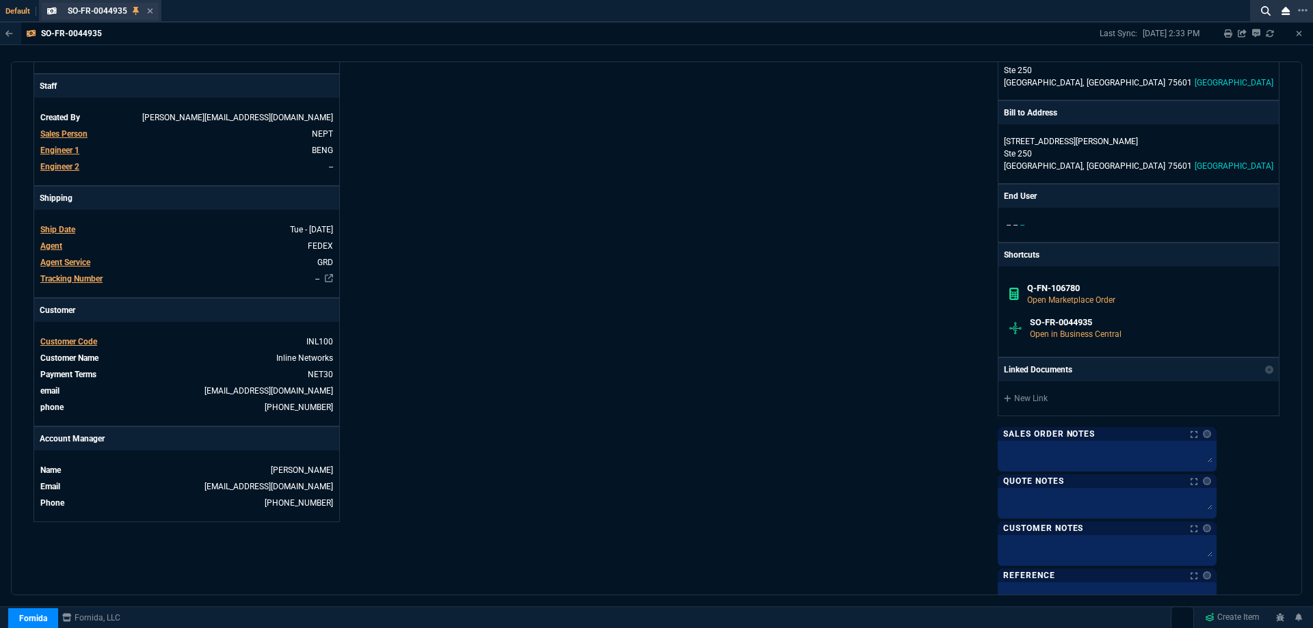
scroll to position [273, 0]
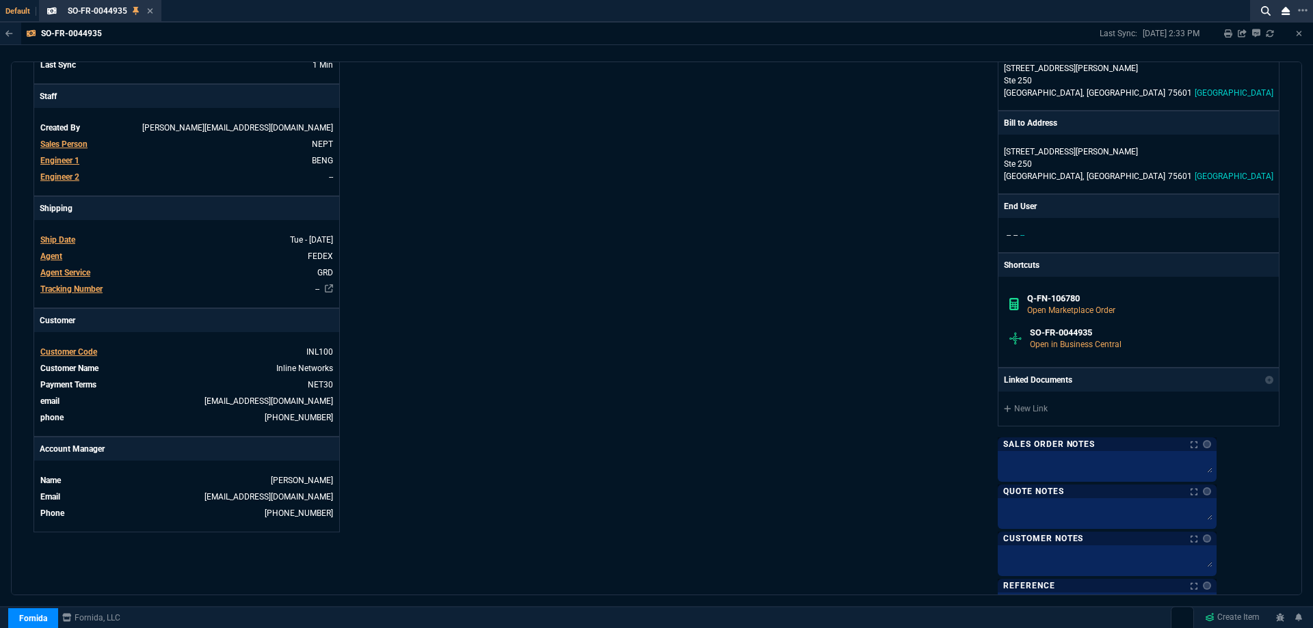
drag, startPoint x: 152, startPoint y: 11, endPoint x: 159, endPoint y: 26, distance: 16.5
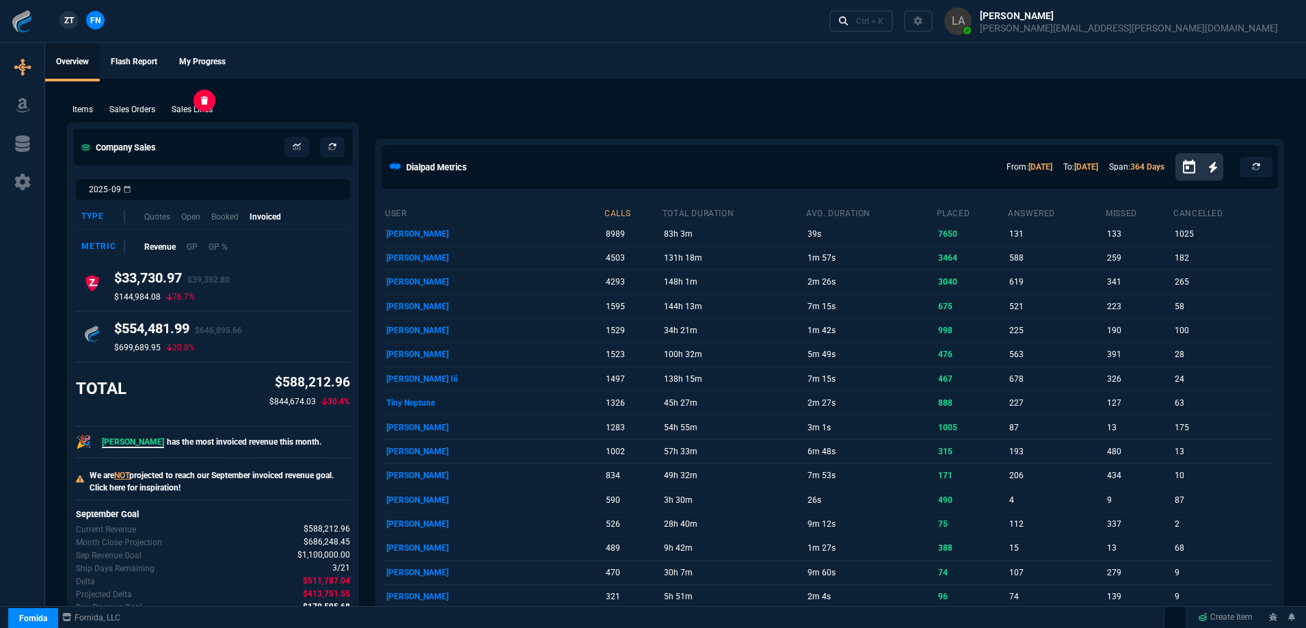
click at [190, 109] on p "Sales Lines" at bounding box center [192, 109] width 41 height 12
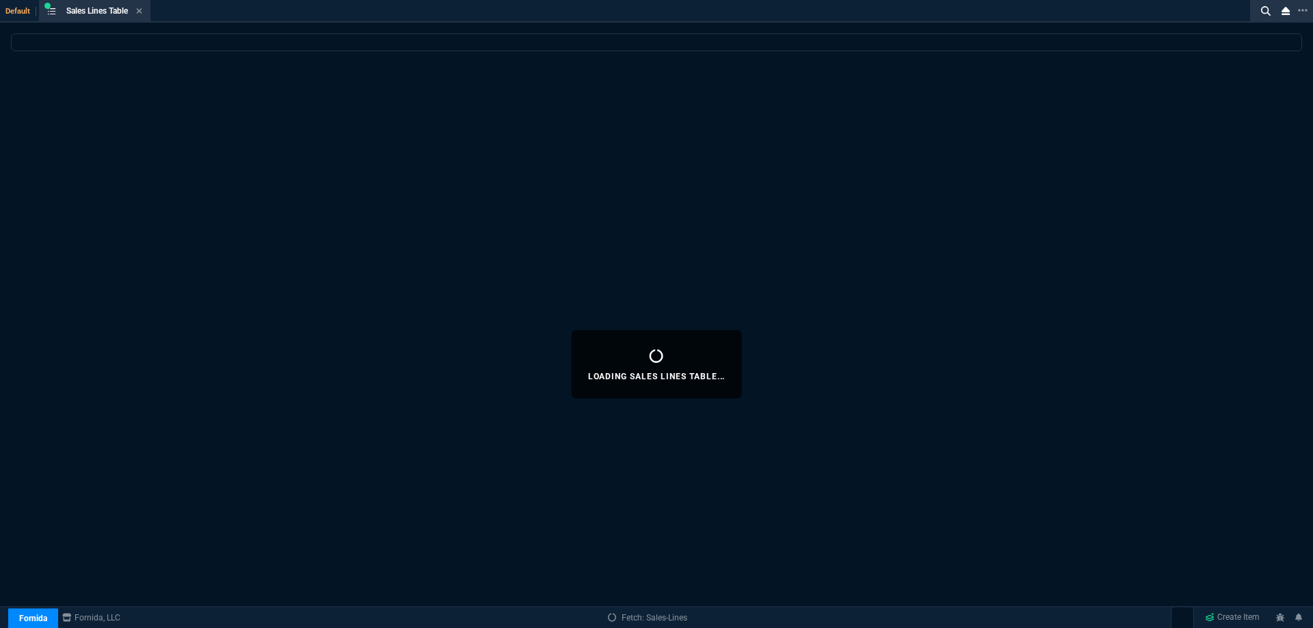
select select
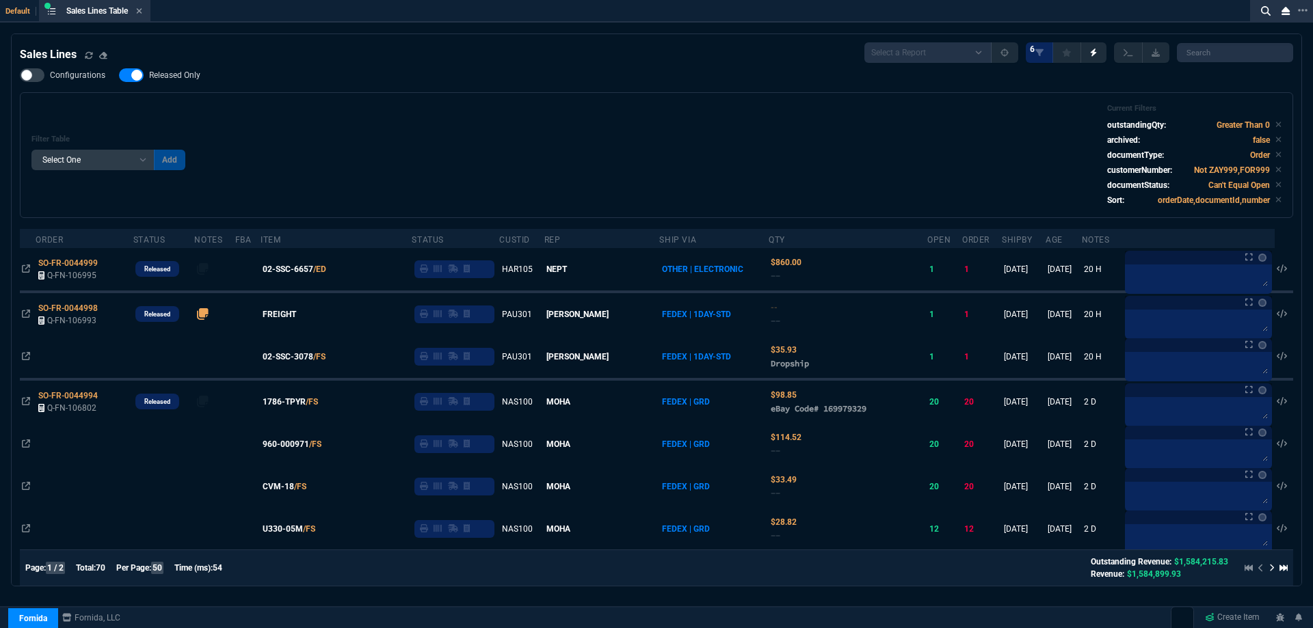
click at [173, 72] on span "Released Only" at bounding box center [174, 75] width 51 height 11
click at [119, 75] on input "Released Only" at bounding box center [118, 75] width 1 height 1
checkbox input "false"
click at [610, 103] on div "Filter Table Select One Add Filter () Age () ATS () Cond (itemVariantCode) Cust…" at bounding box center [656, 155] width 1273 height 126
